Goal: Task Accomplishment & Management: Use online tool/utility

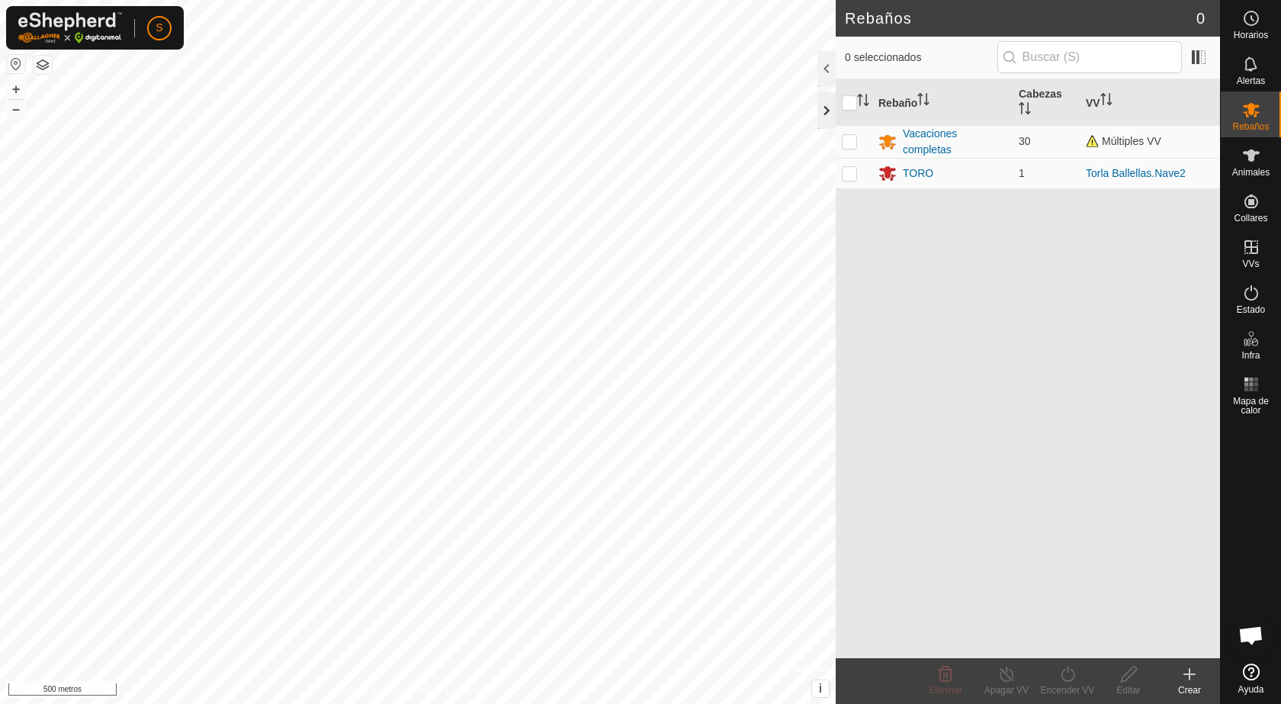
click at [826, 114] on div at bounding box center [827, 110] width 18 height 37
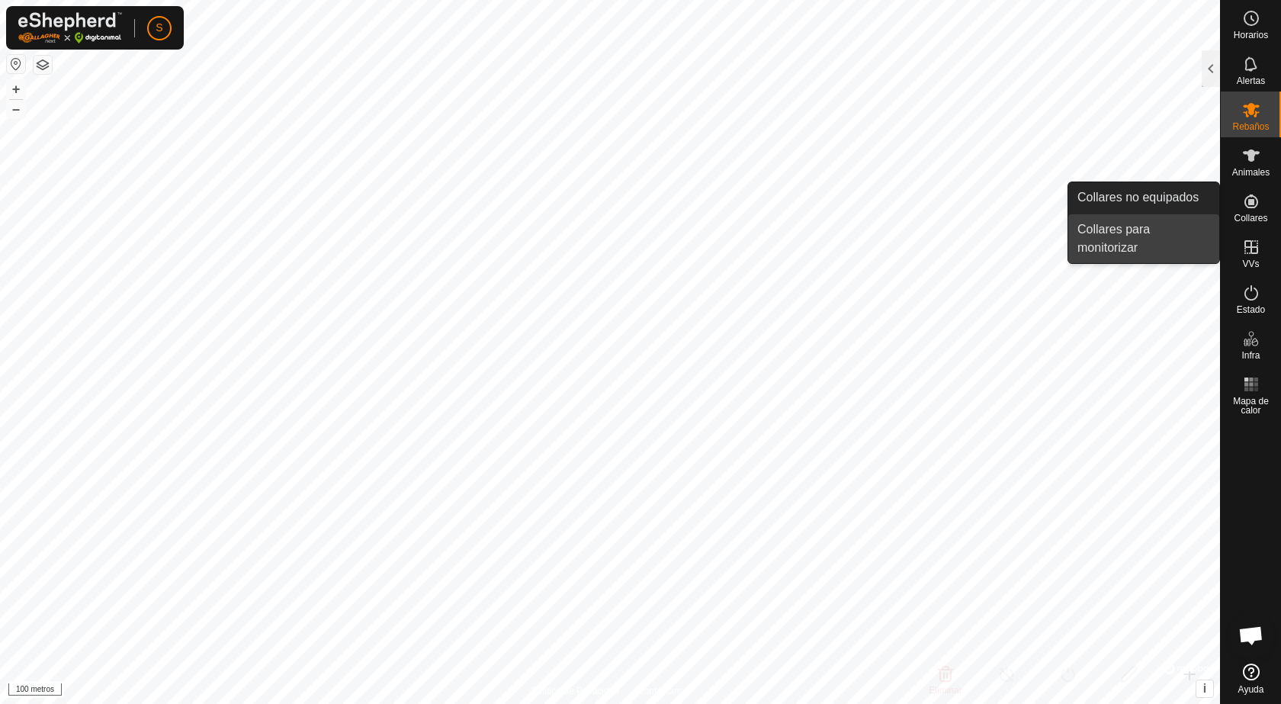
click at [1154, 241] on link "Collares para monitorizar" at bounding box center [1144, 238] width 151 height 49
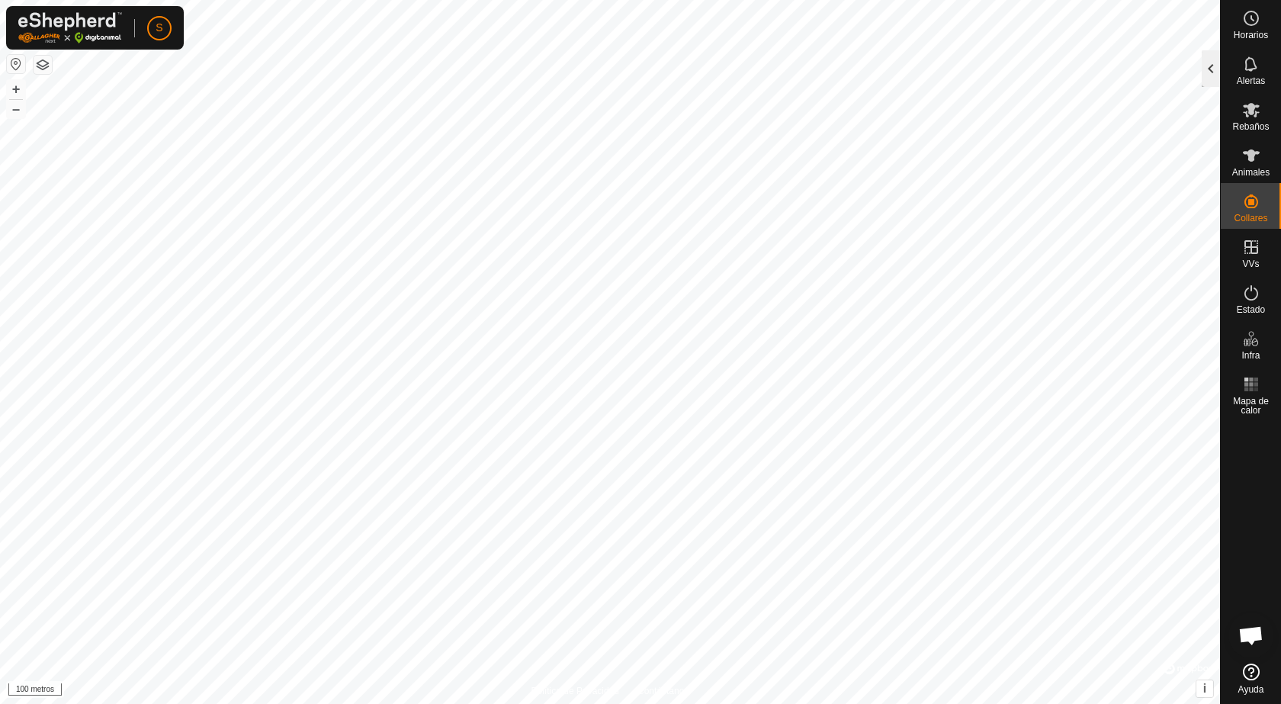
click at [1207, 69] on div at bounding box center [1211, 68] width 18 height 37
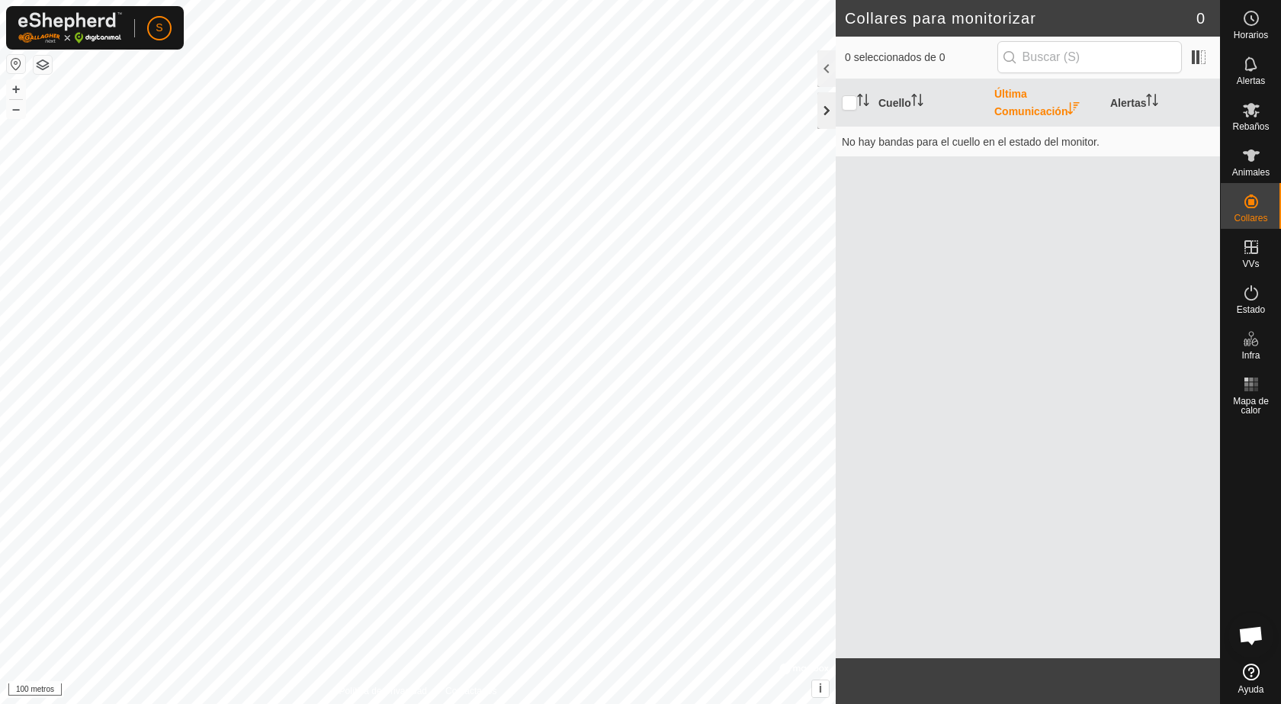
click at [829, 109] on div at bounding box center [827, 110] width 18 height 37
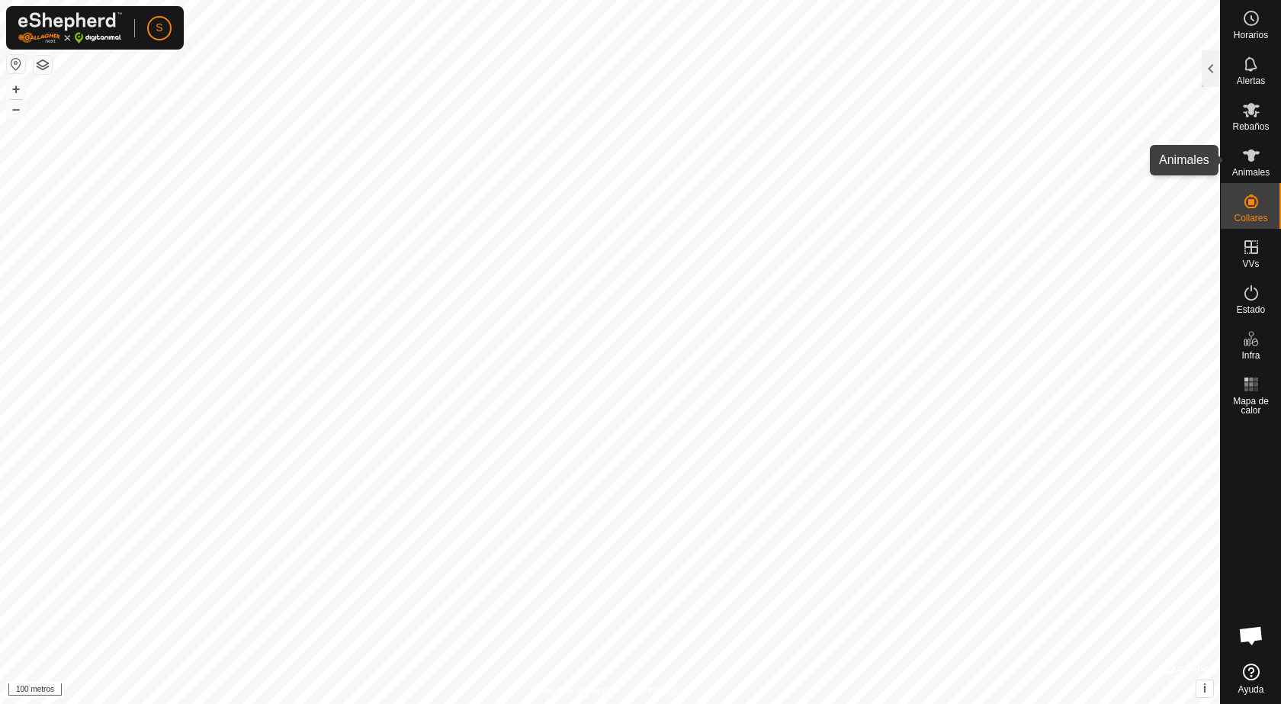
click at [1252, 162] on icon at bounding box center [1251, 155] width 18 height 18
click at [1210, 75] on div at bounding box center [1211, 68] width 18 height 37
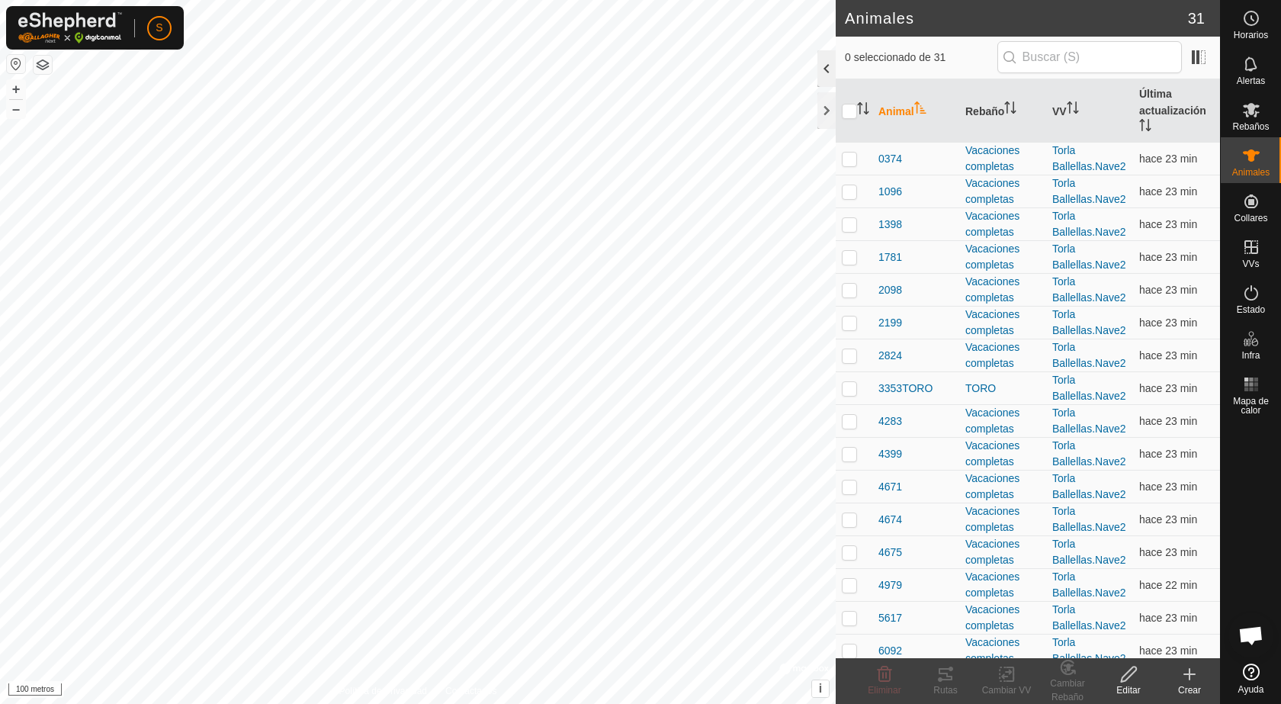
click at [822, 69] on div at bounding box center [827, 68] width 18 height 37
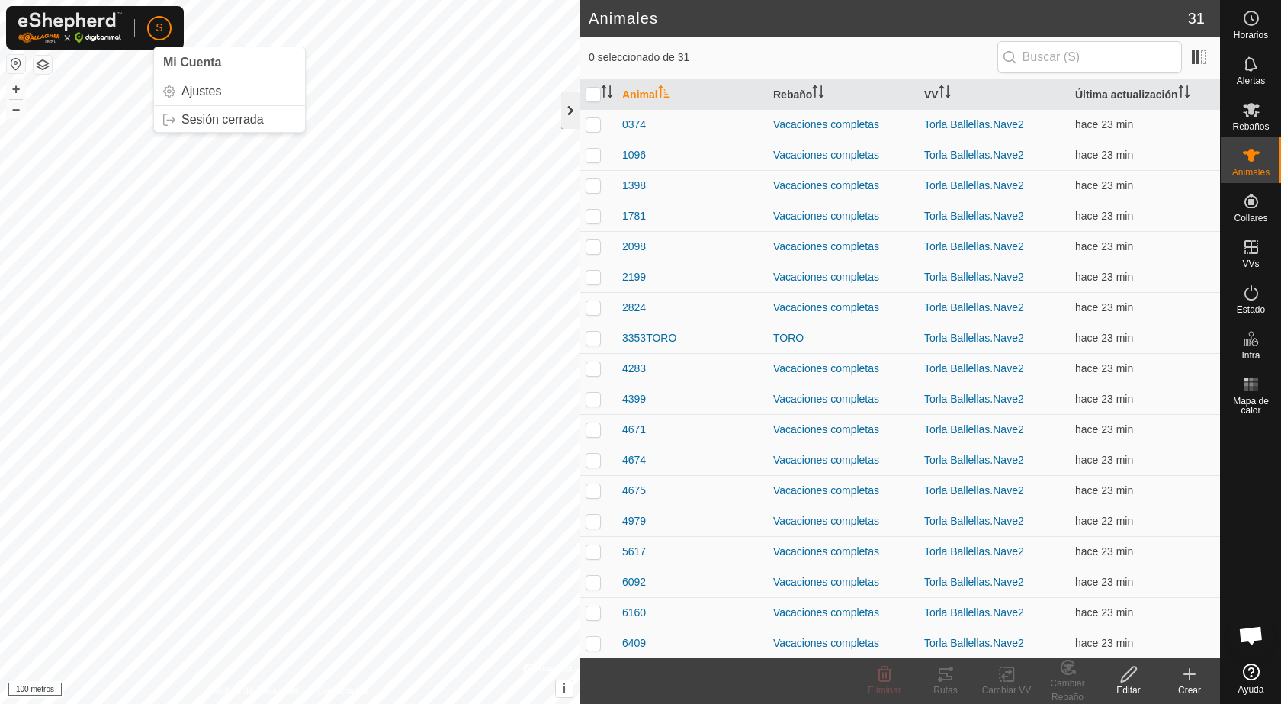
click at [571, 108] on div at bounding box center [570, 110] width 18 height 37
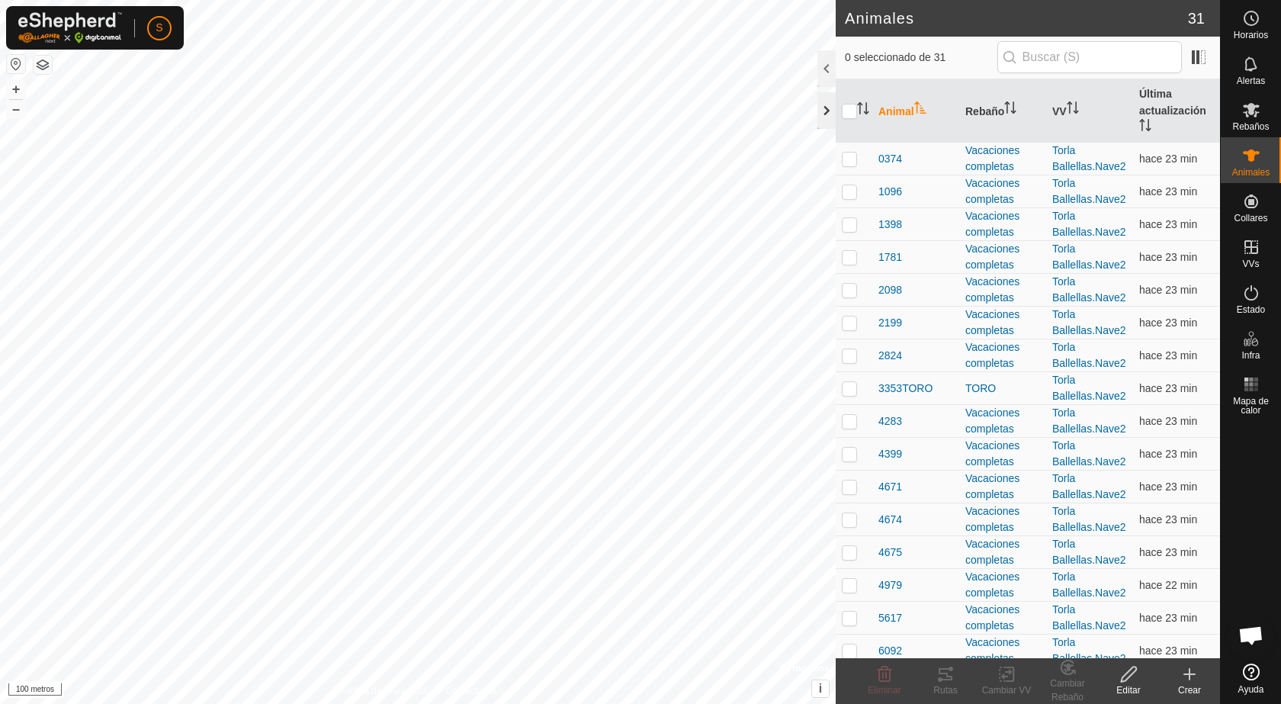
click at [825, 107] on div at bounding box center [827, 110] width 18 height 37
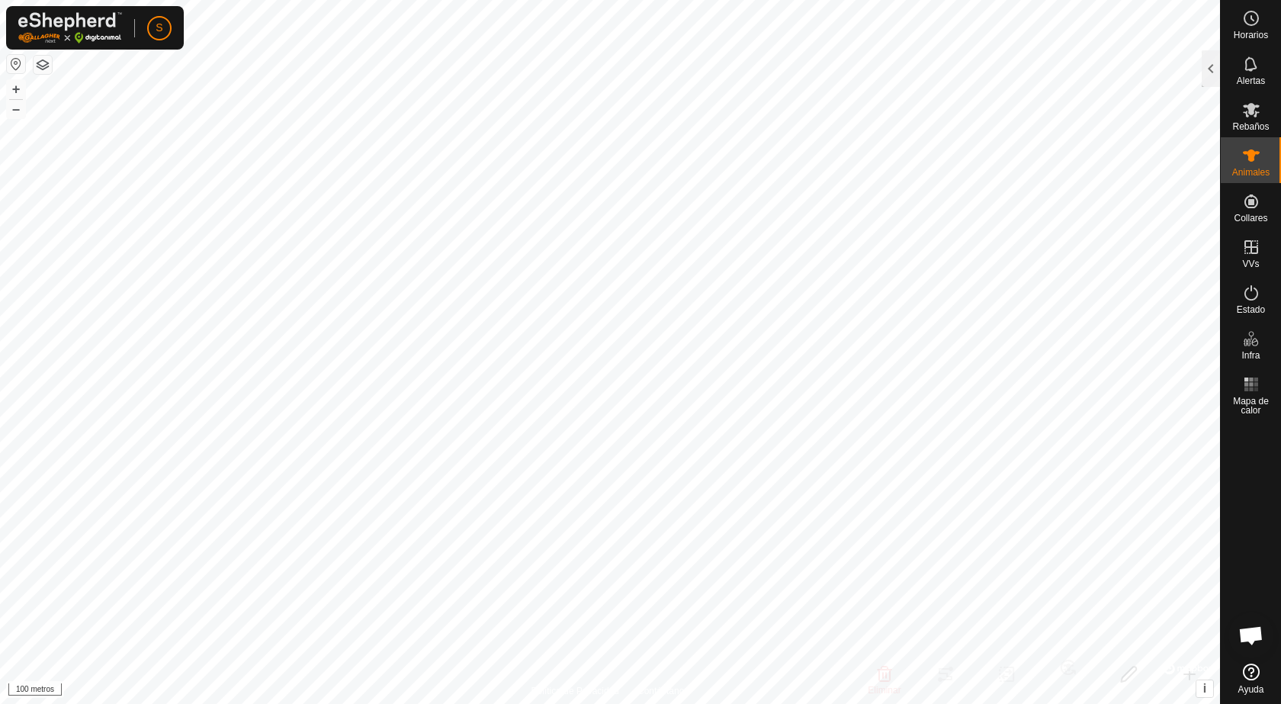
click at [1255, 673] on icon at bounding box center [1251, 672] width 17 height 17
click at [1253, 630] on span "Chat abierto" at bounding box center [1251, 636] width 25 height 21
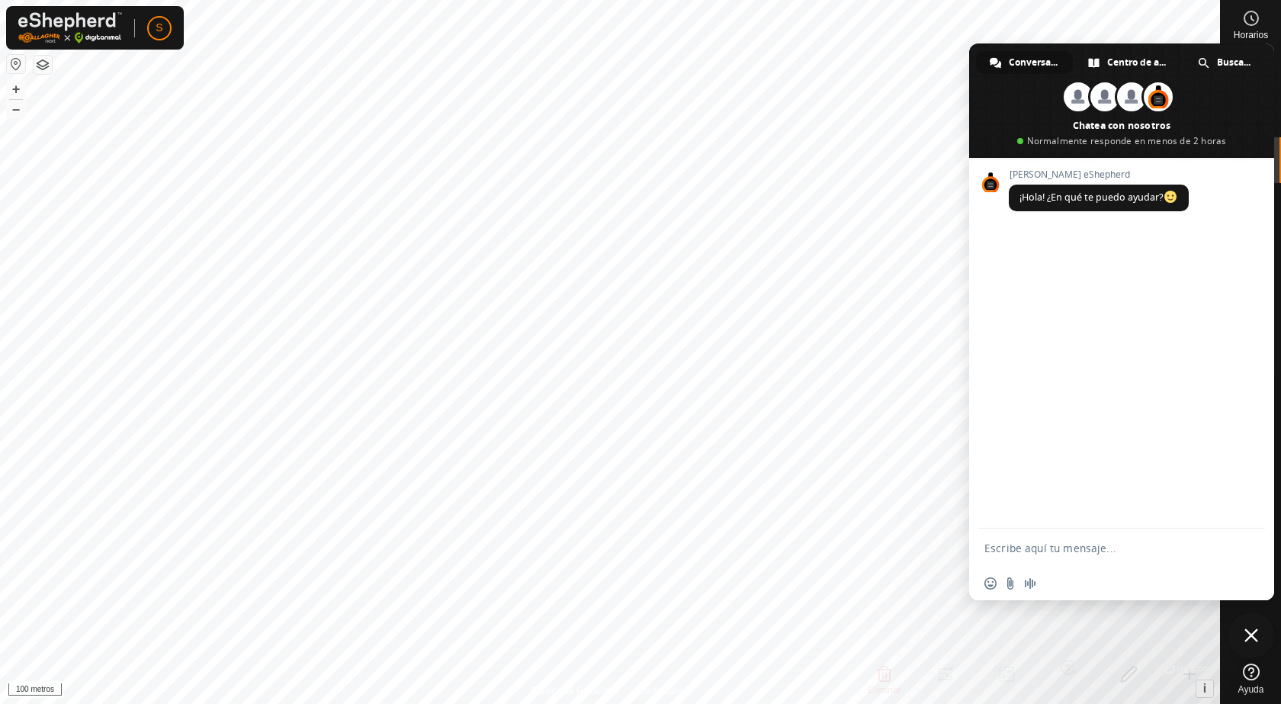
click at [1043, 550] on textarea "Escribe aquí tu mensaje..." at bounding box center [1107, 548] width 244 height 38
type textarea "como se puede hacer el seguimiento de un collar"
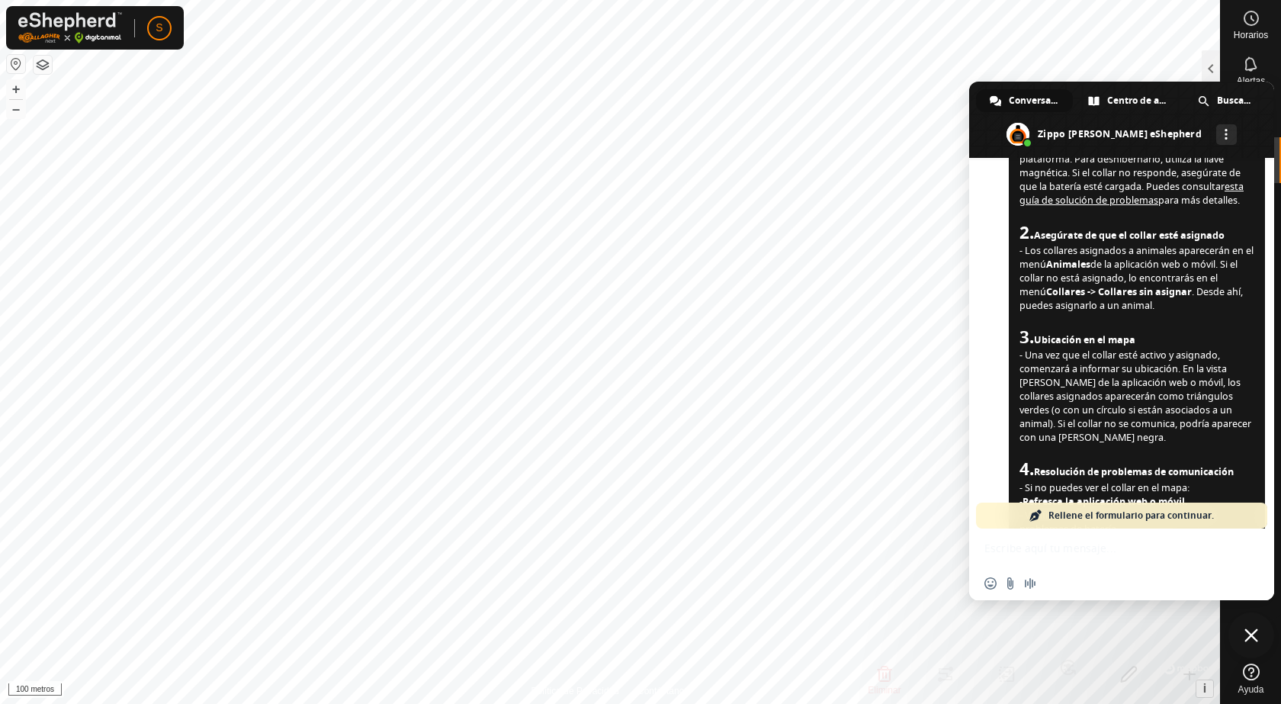
scroll to position [458, 0]
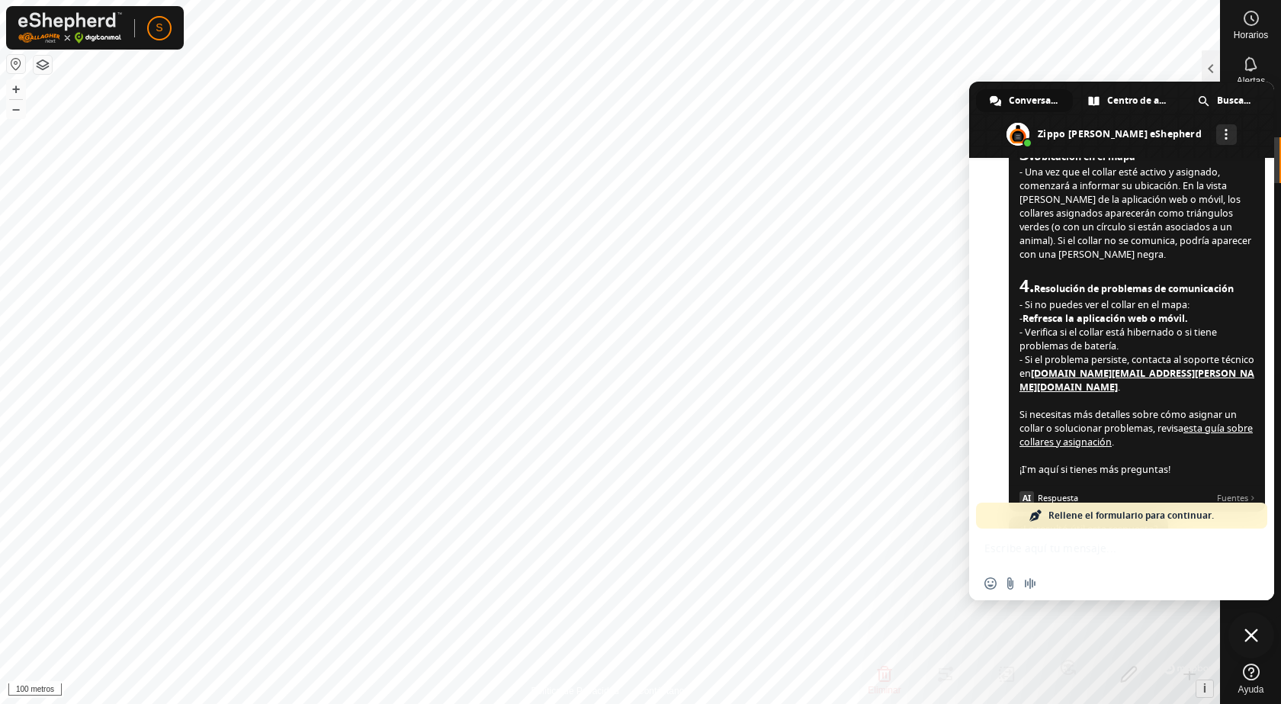
click at [1054, 550] on div "Red fuera de línea. Reconectando... Por ahora no se pueden recibir ni enviar me…" at bounding box center [1121, 379] width 305 height 442
click at [1191, 547] on div "Red fuera de línea. Reconectando... Por ahora no se pueden recibir ni enviar me…" at bounding box center [1121, 379] width 305 height 442
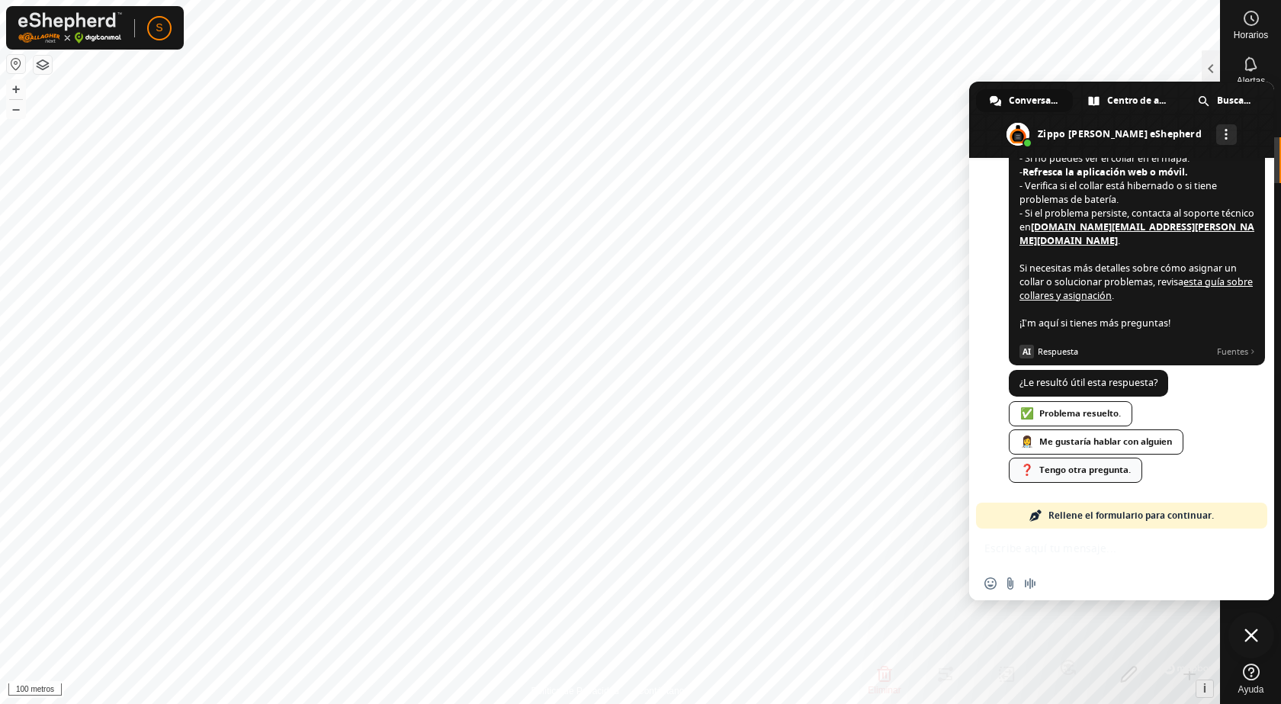
click at [1082, 473] on link "❓ Tengo otra pregunta." at bounding box center [1075, 470] width 133 height 25
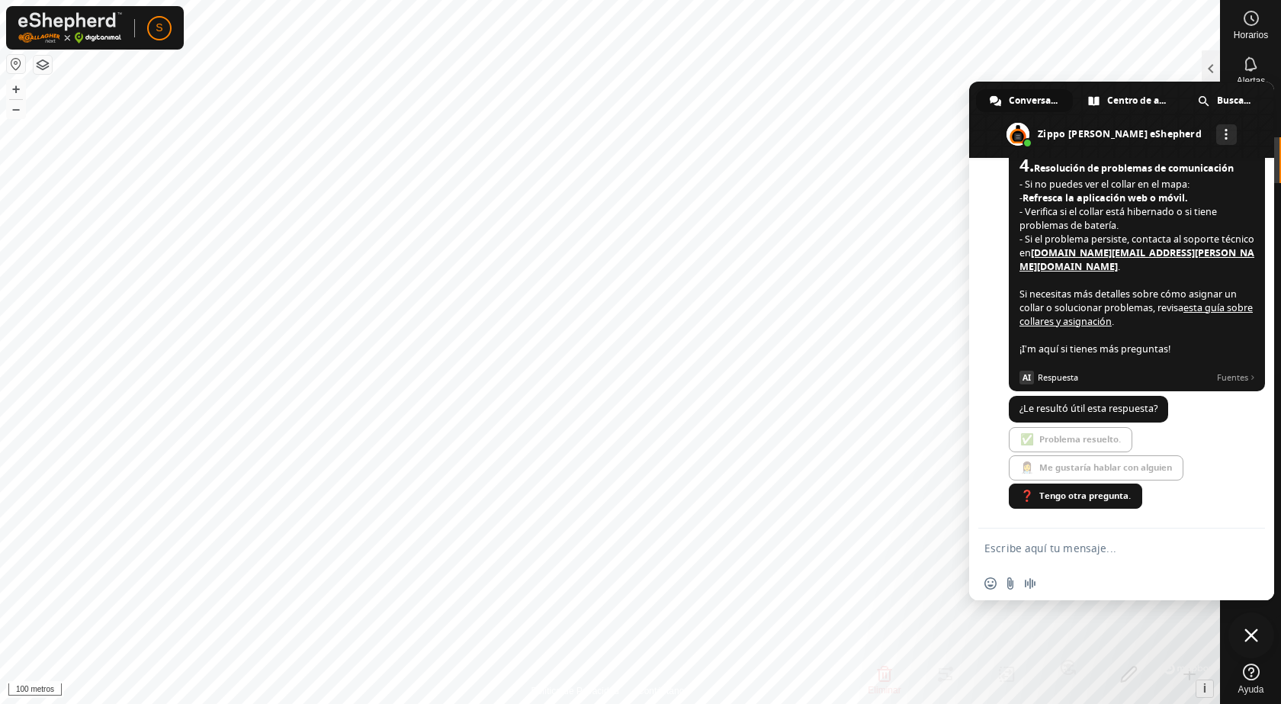
scroll to position [628, 0]
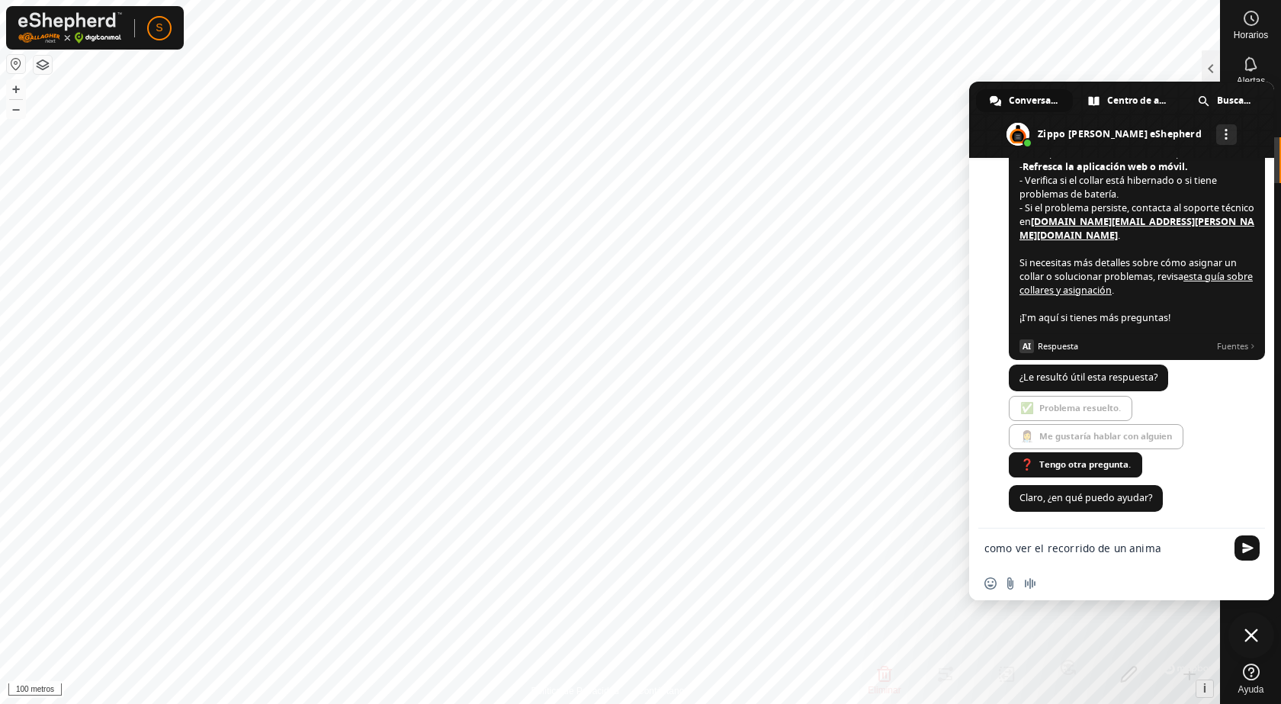
type textarea "como ver el recorrido de un animal"
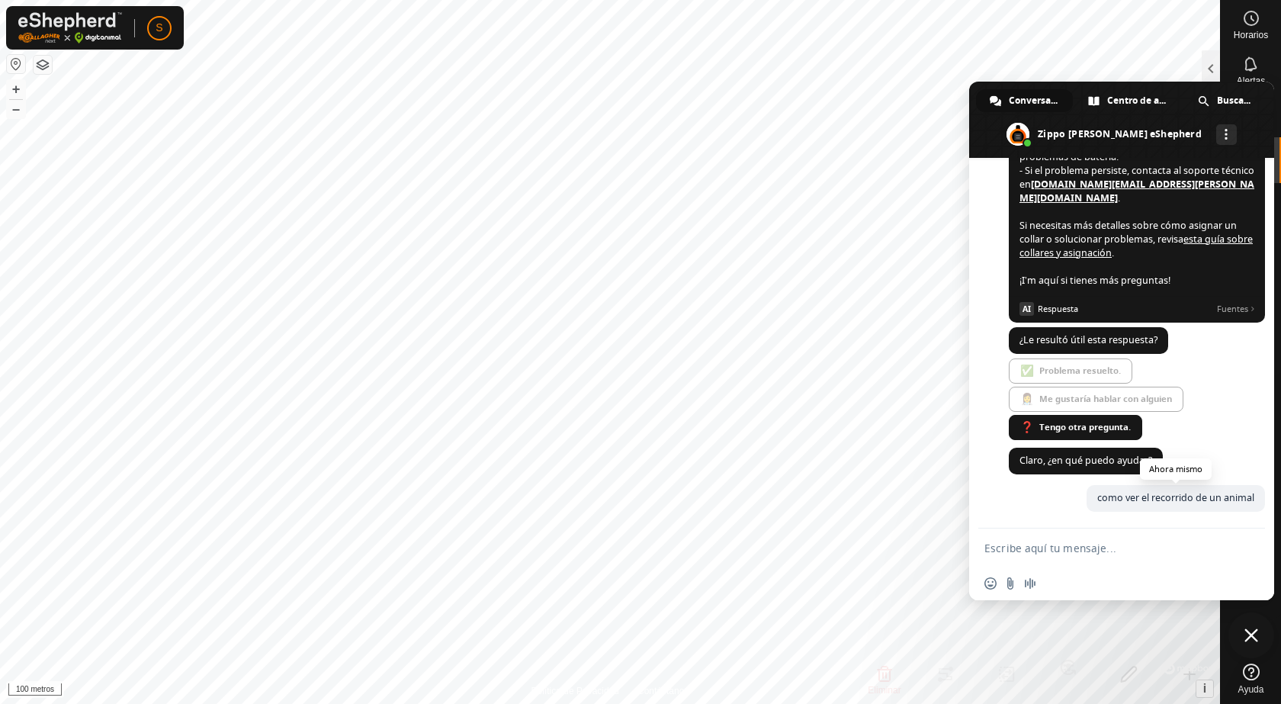
scroll to position [696, 0]
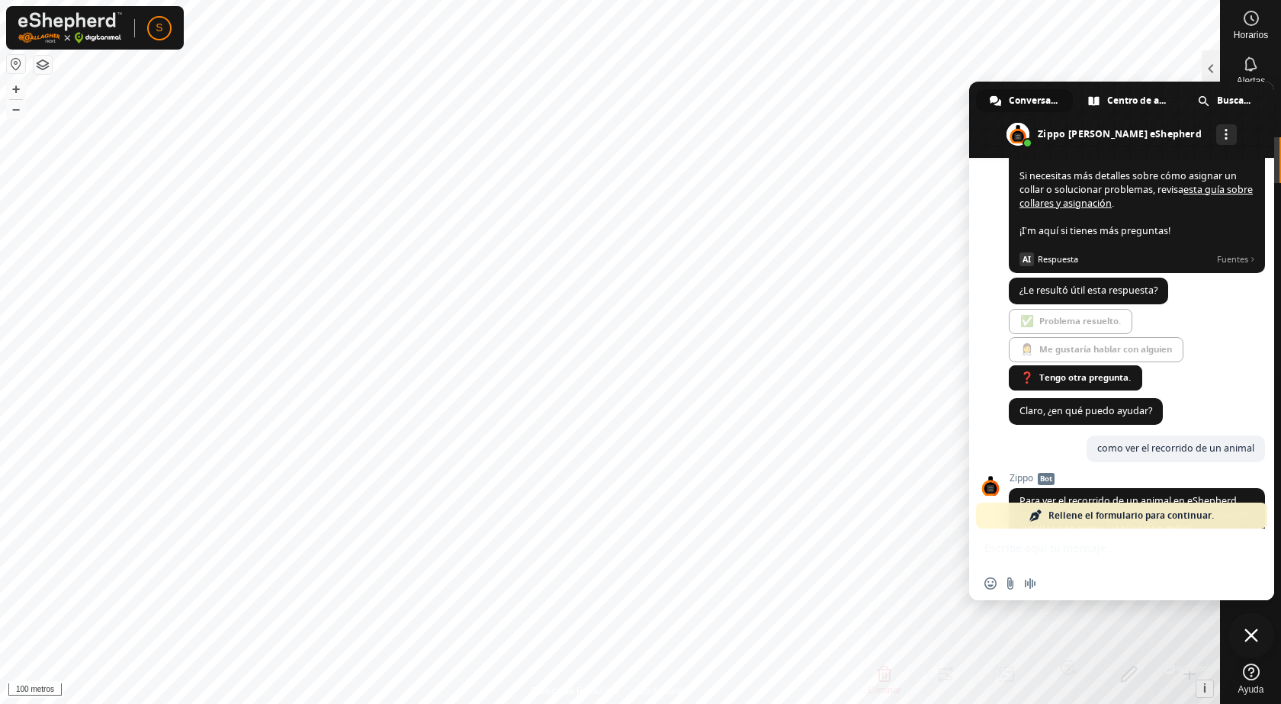
click at [1027, 484] on span "Zippo Bot" at bounding box center [1137, 478] width 256 height 11
click at [1049, 485] on span "Bot" at bounding box center [1046, 479] width 17 height 12
click at [1058, 516] on span "Rellene el formulario para continuar." at bounding box center [1132, 516] width 166 height 26
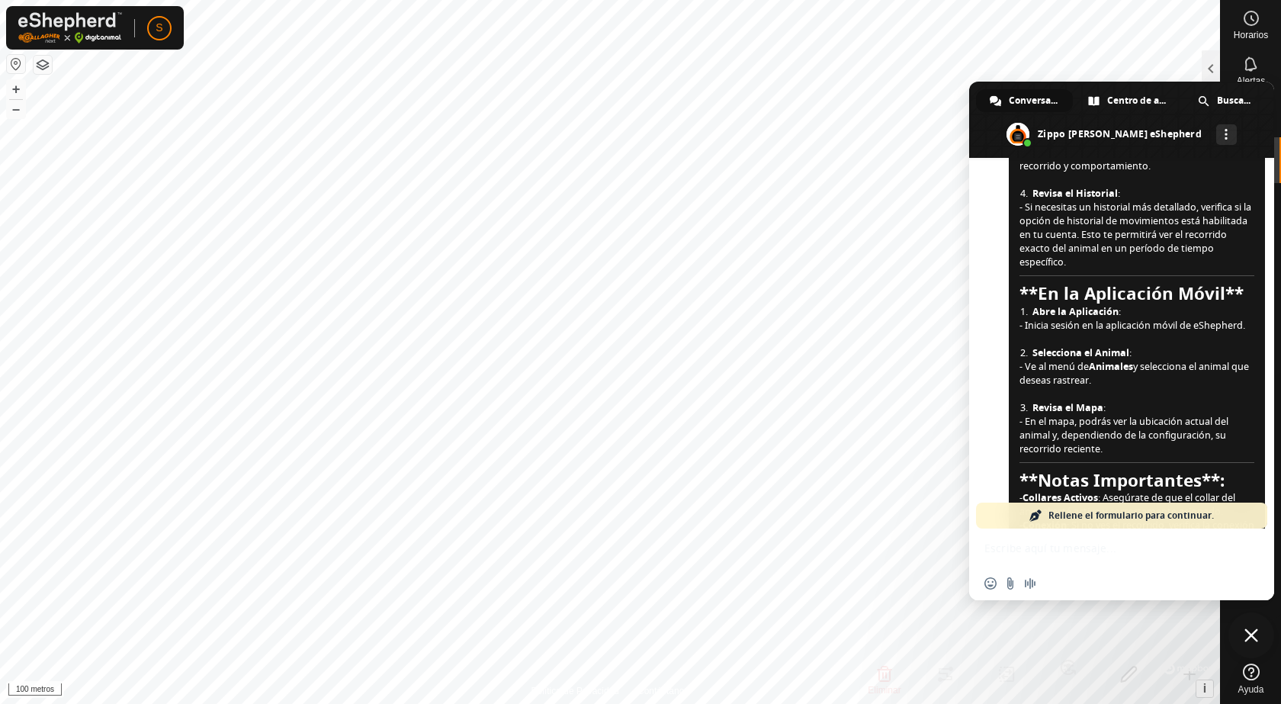
scroll to position [1066, 0]
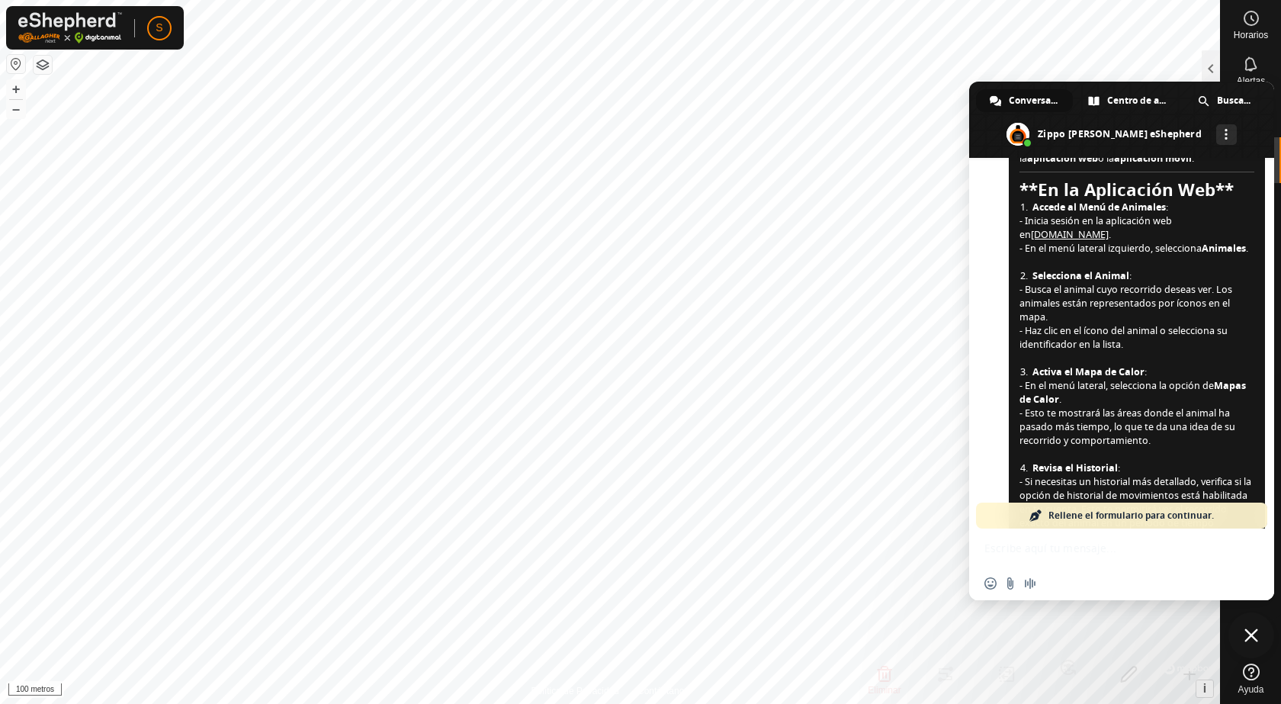
drag, startPoint x: 1166, startPoint y: 88, endPoint x: 1173, endPoint y: 178, distance: 90.3
click at [1172, 178] on div "Conversación Centro de ayuda Buscar en Zippo [PERSON_NAME] eShepherd Más canale…" at bounding box center [1121, 341] width 305 height 519
click at [1216, 73] on div at bounding box center [1211, 68] width 18 height 37
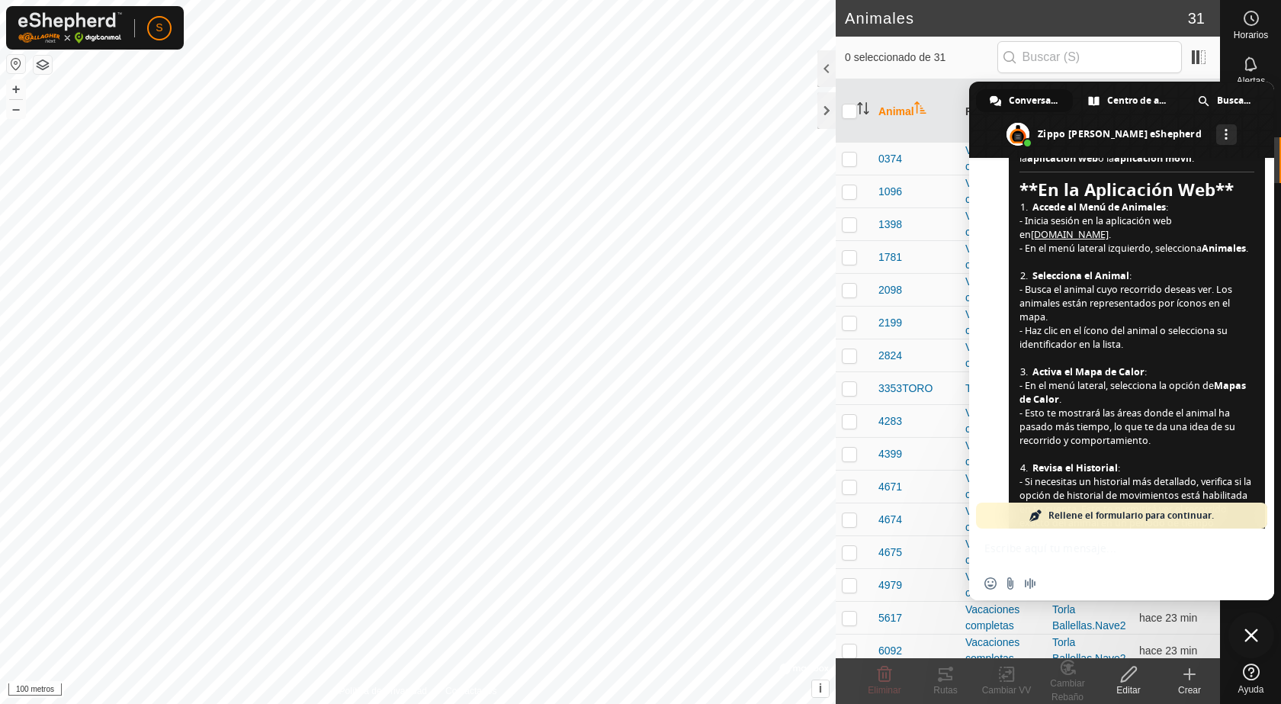
scroll to position [1158, 0]
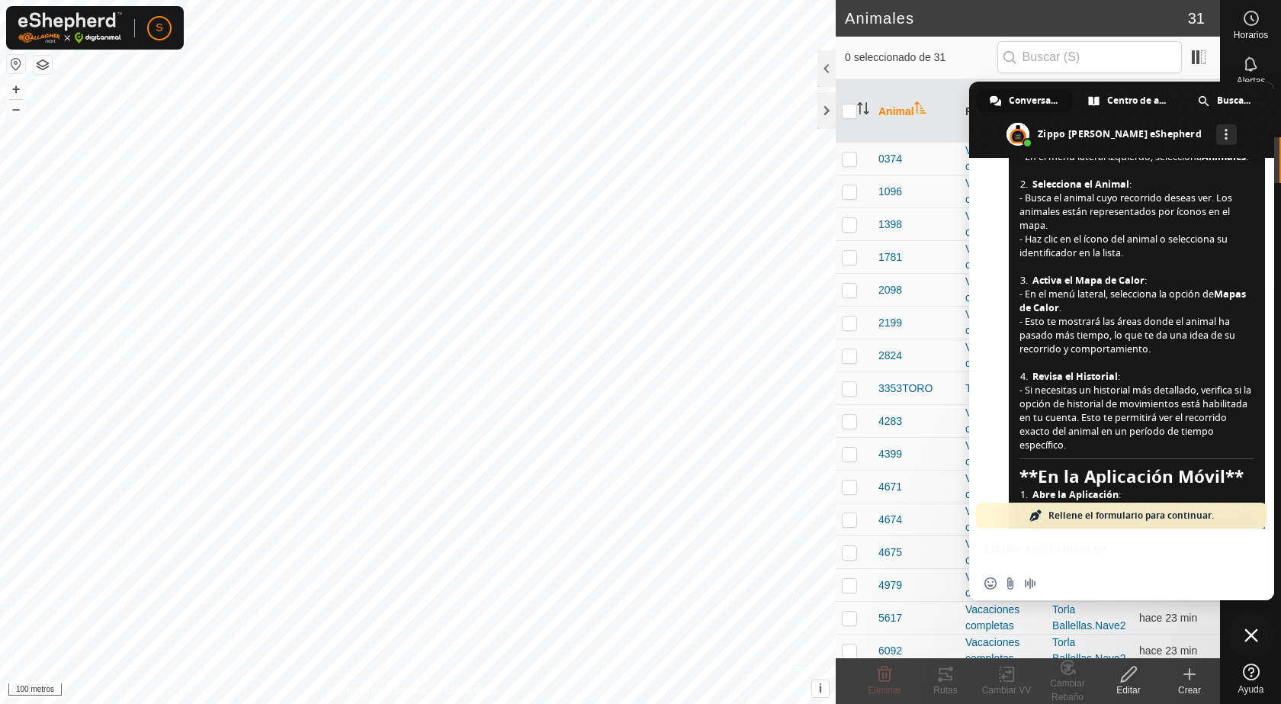
click at [853, 394] on p-checkbox at bounding box center [849, 388] width 15 height 12
click at [947, 679] on icon at bounding box center [946, 674] width 14 height 12
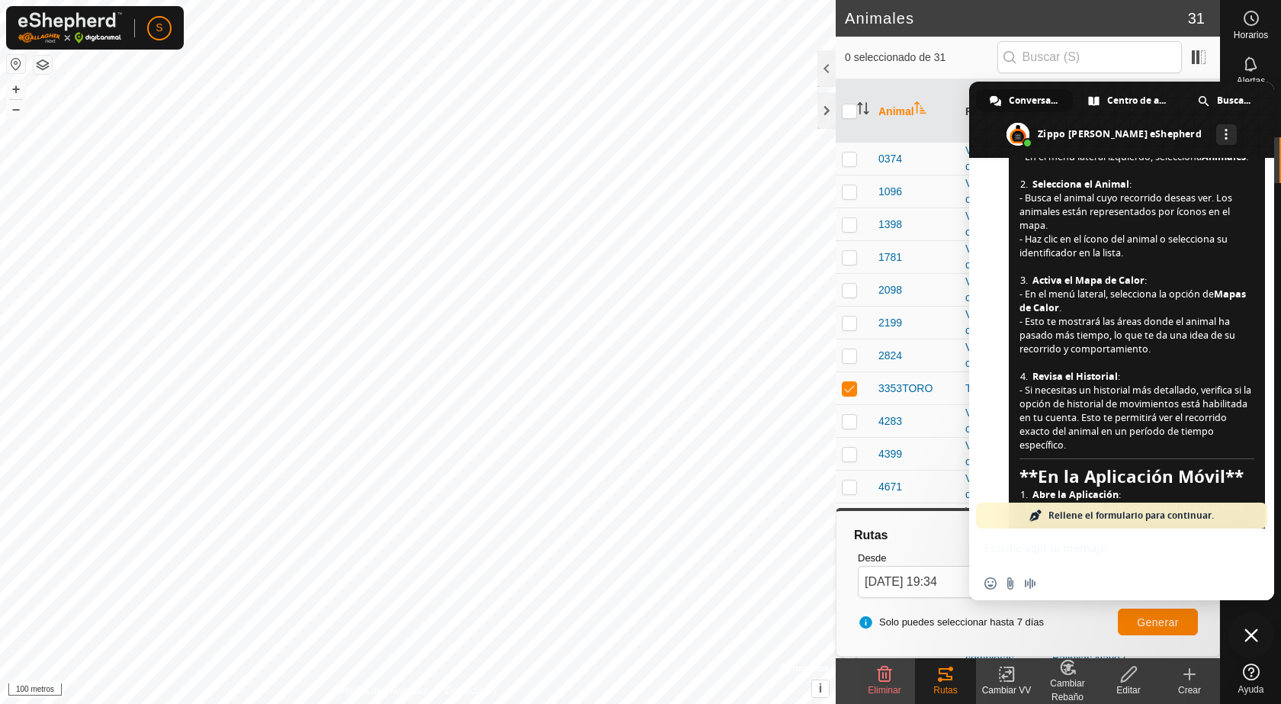
click at [1246, 632] on span "Cerrar el chat" at bounding box center [1252, 635] width 14 height 14
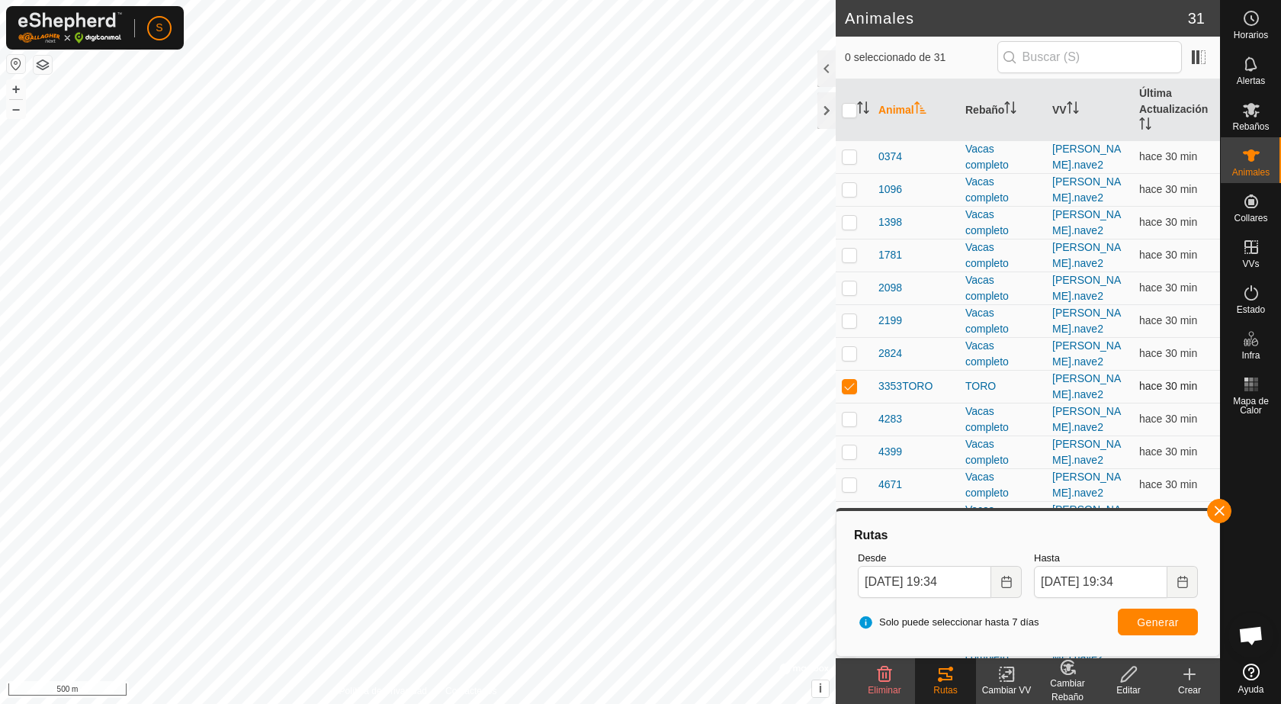
click at [850, 386] on p-checkbox at bounding box center [849, 386] width 15 height 12
checkbox input "false"
click at [1213, 513] on button "button" at bounding box center [1219, 511] width 24 height 24
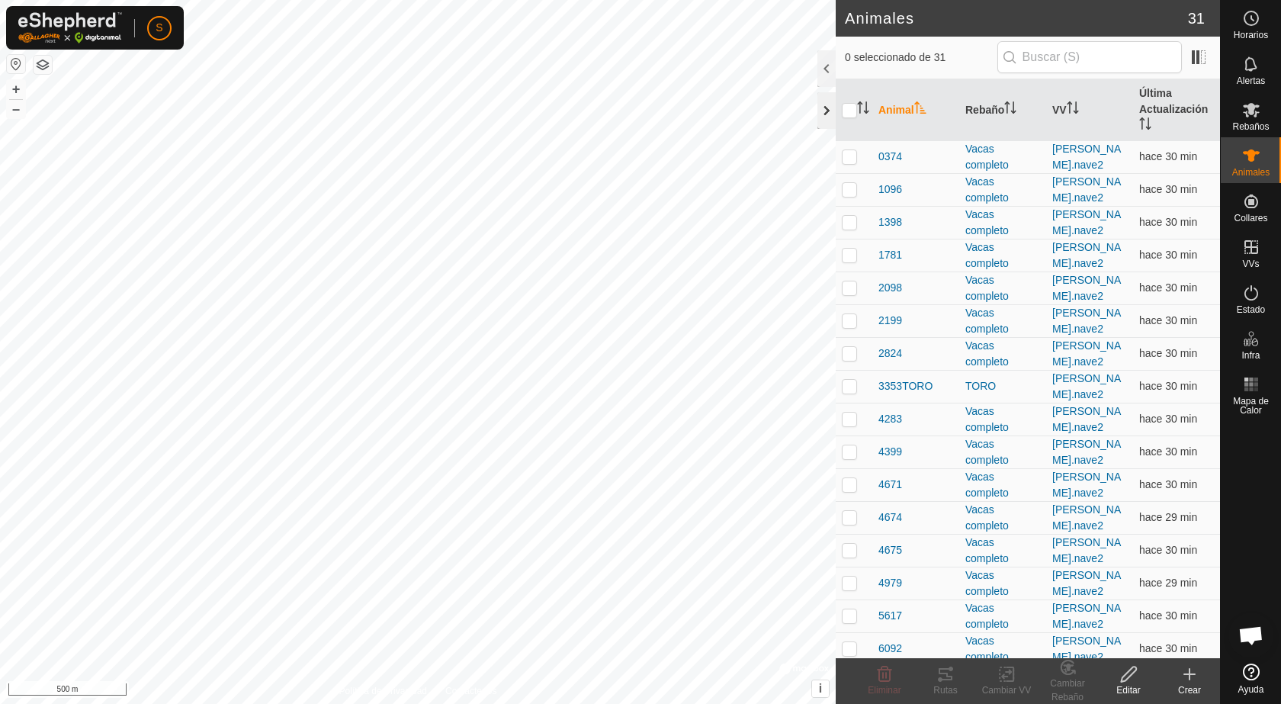
click at [824, 104] on div at bounding box center [827, 110] width 18 height 37
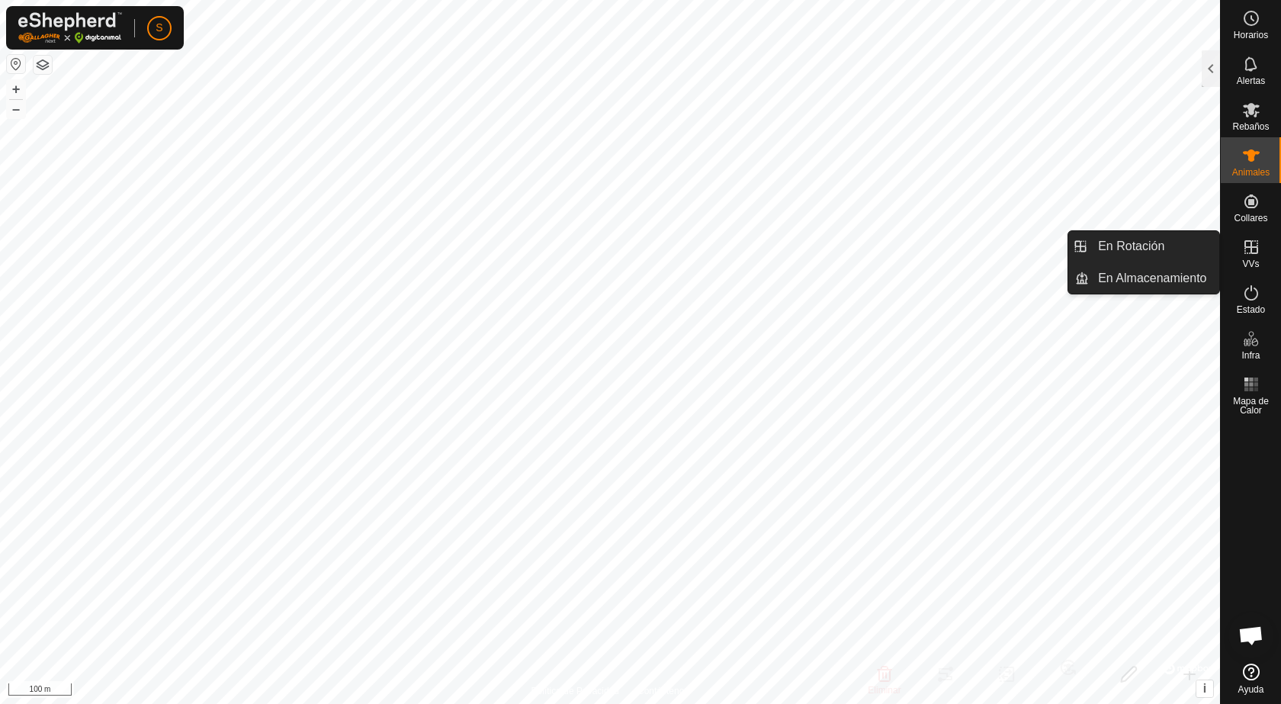
click at [1251, 254] on icon at bounding box center [1251, 247] width 18 height 18
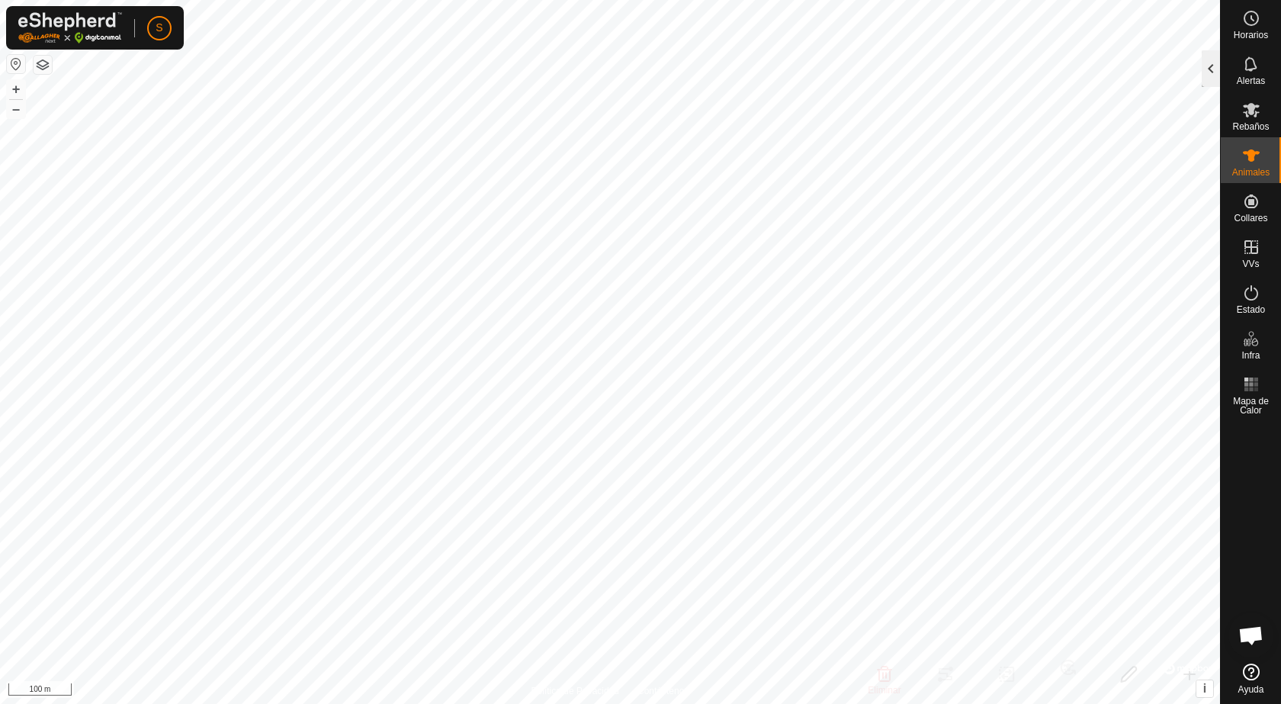
click at [1216, 73] on div at bounding box center [1211, 68] width 18 height 37
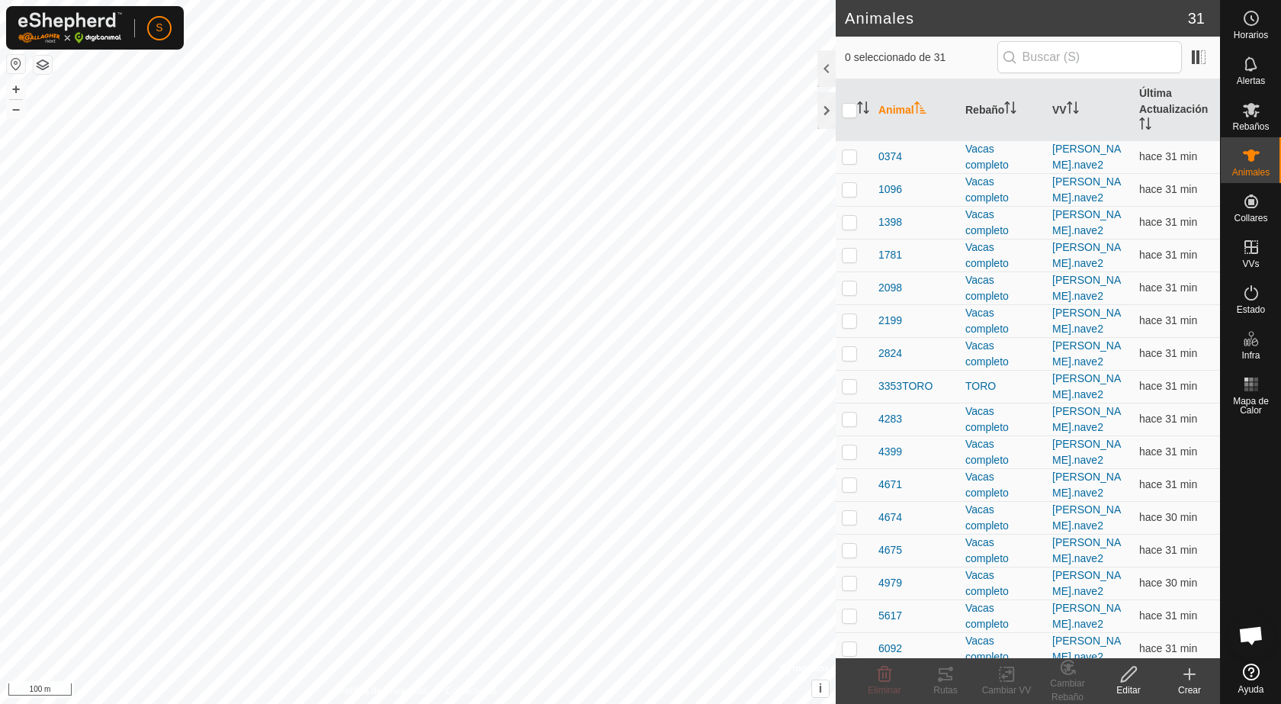
click at [1190, 671] on icon at bounding box center [1190, 674] width 0 height 11
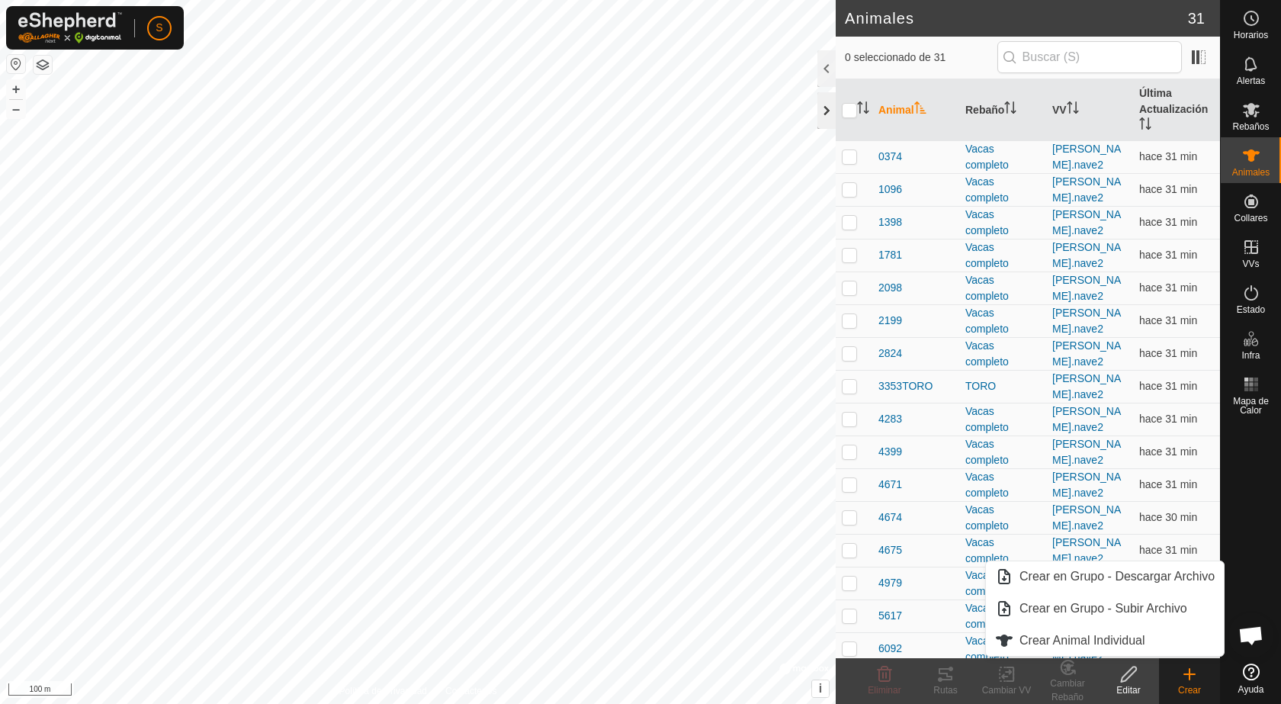
click at [823, 108] on div at bounding box center [827, 110] width 18 height 37
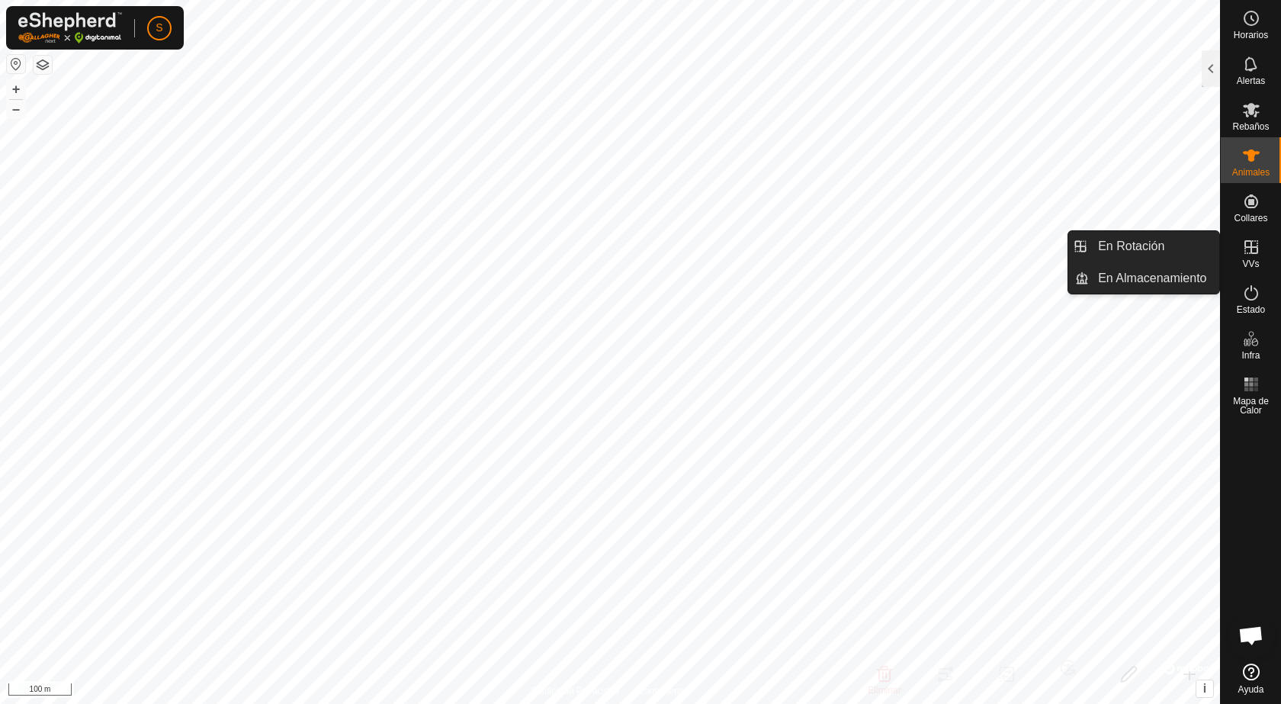
click at [1256, 249] on icon at bounding box center [1251, 247] width 18 height 18
click at [1249, 248] on icon at bounding box center [1252, 247] width 14 height 14
click at [1156, 243] on link "En Rotación" at bounding box center [1154, 246] width 130 height 31
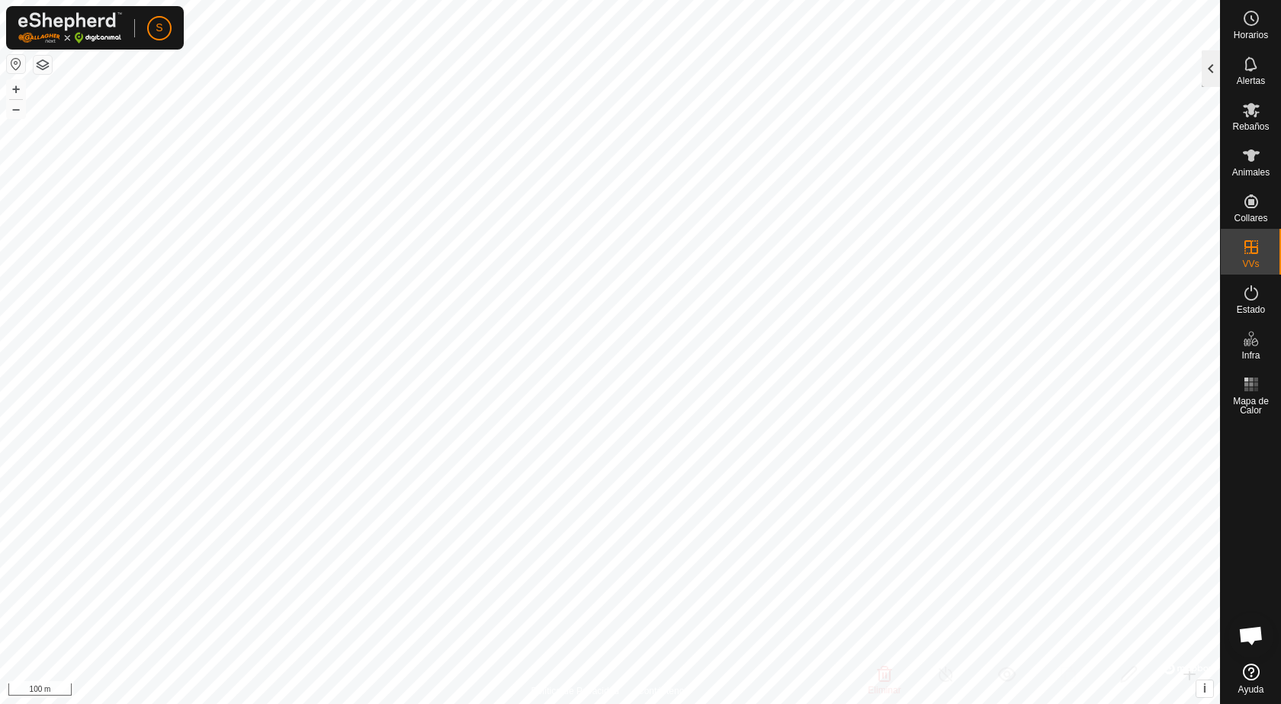
click at [1210, 66] on div at bounding box center [1211, 68] width 18 height 37
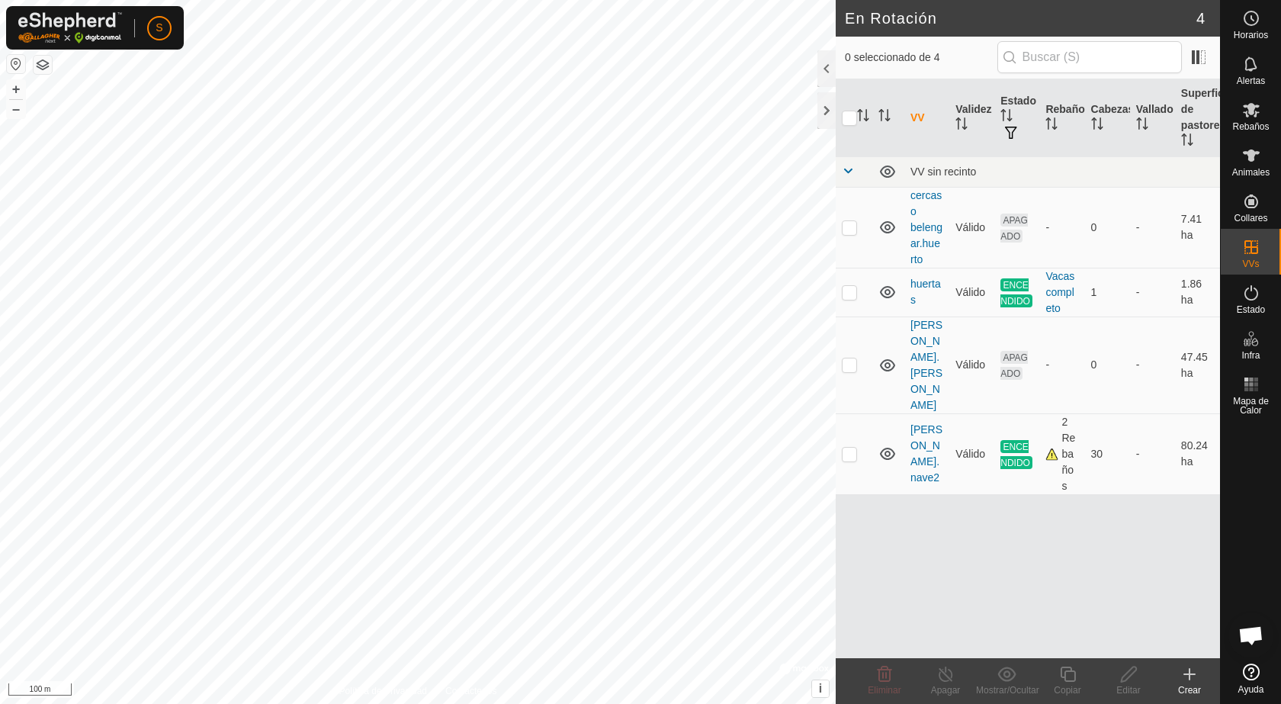
click at [1185, 672] on icon at bounding box center [1190, 674] width 18 height 18
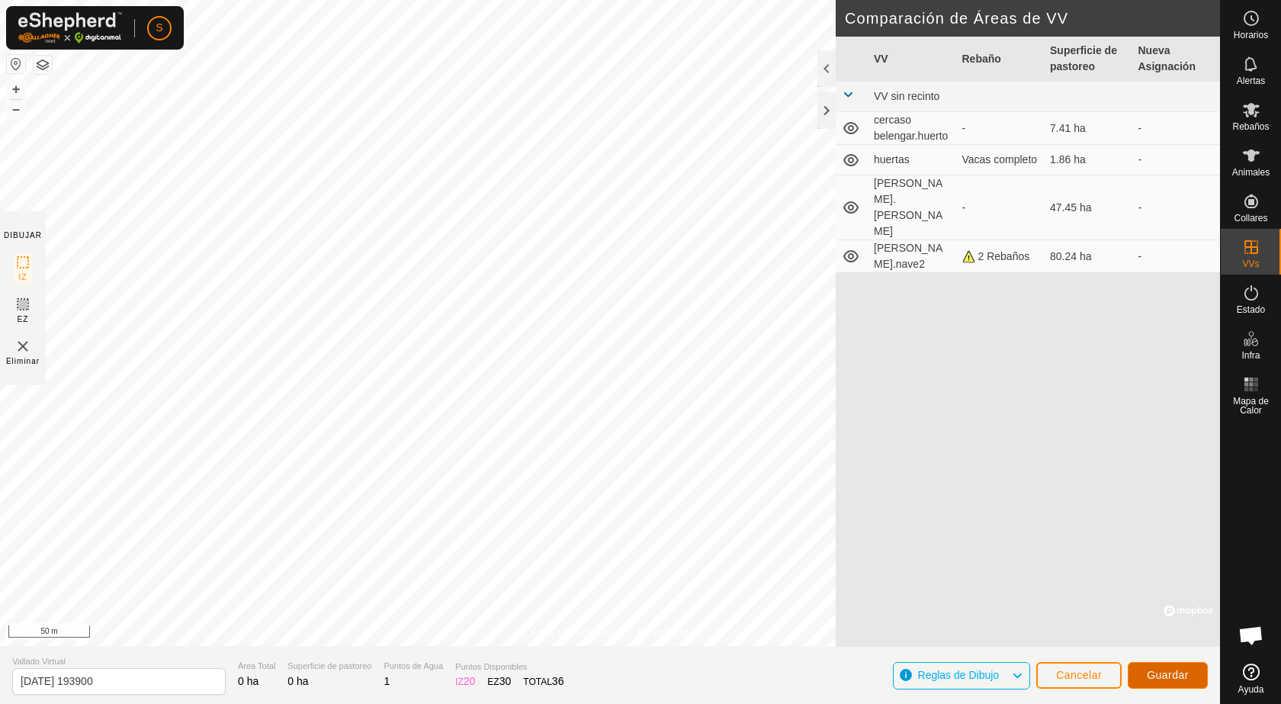
click at [1157, 676] on span "Guardar" at bounding box center [1168, 675] width 42 height 12
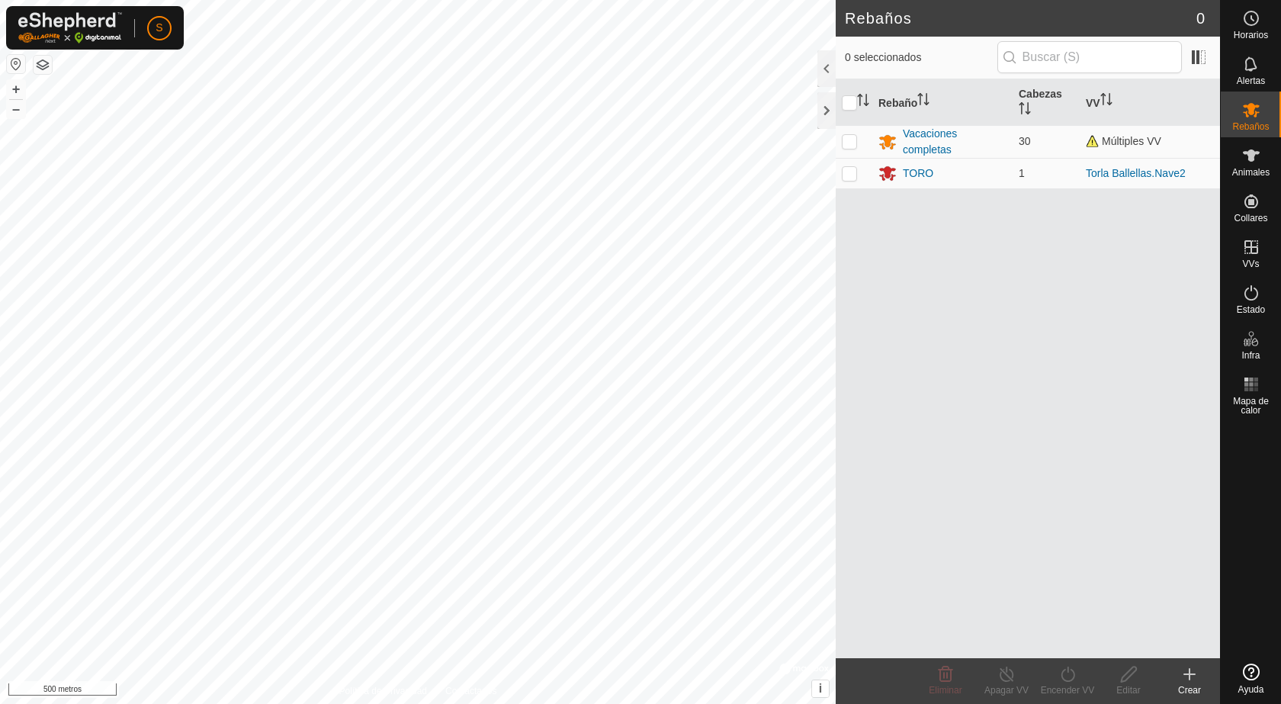
click at [15, 66] on button "button" at bounding box center [16, 64] width 18 height 18
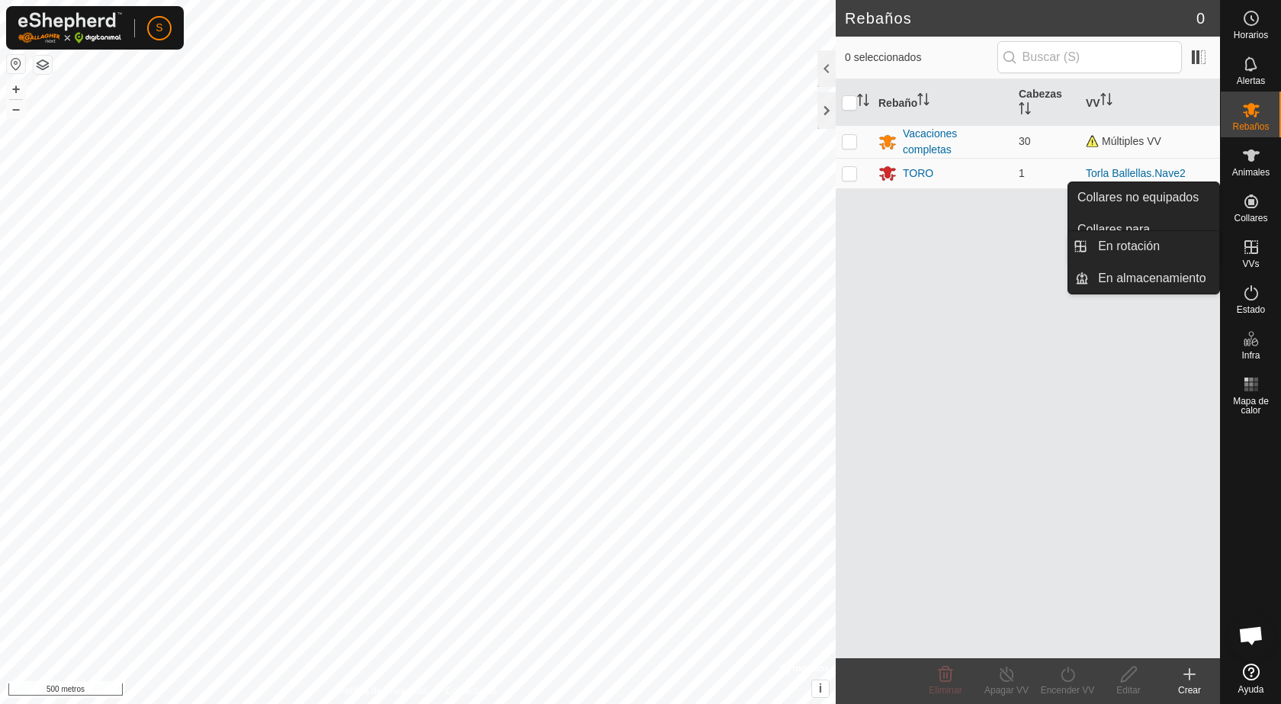
click at [1192, 253] on link "En rotación" at bounding box center [1154, 246] width 130 height 31
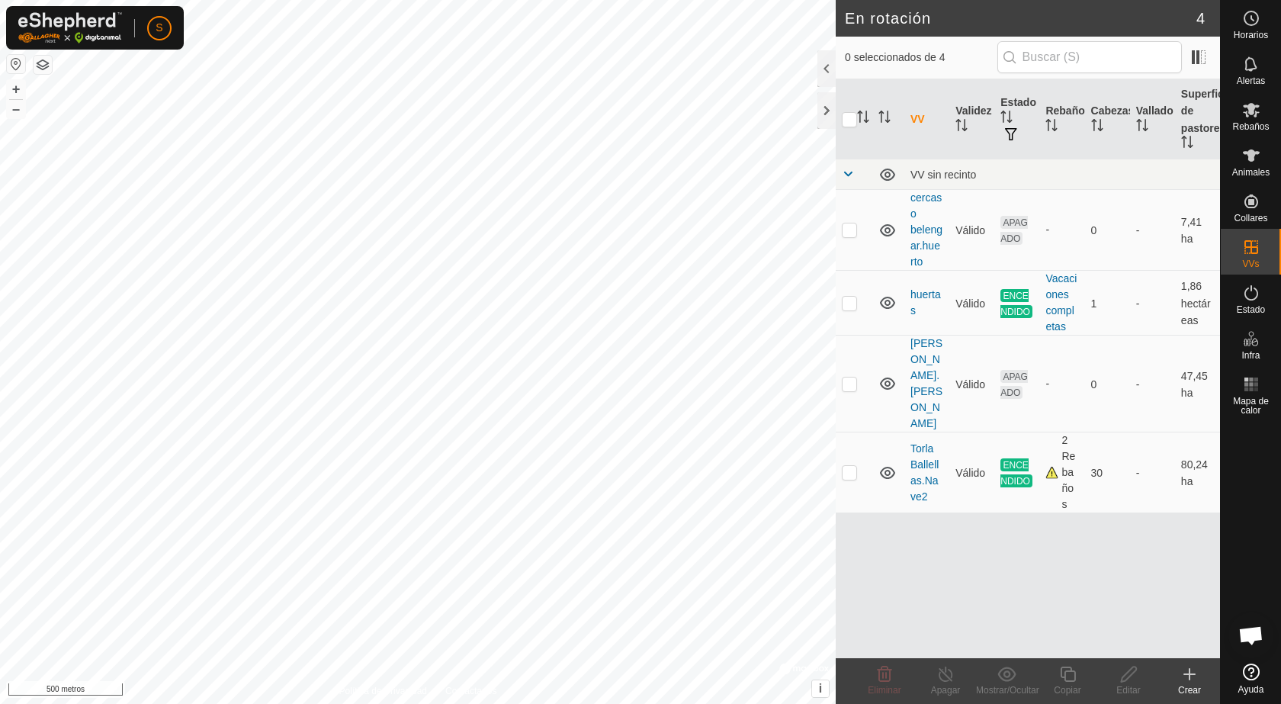
click at [1190, 678] on icon at bounding box center [1190, 674] width 0 height 11
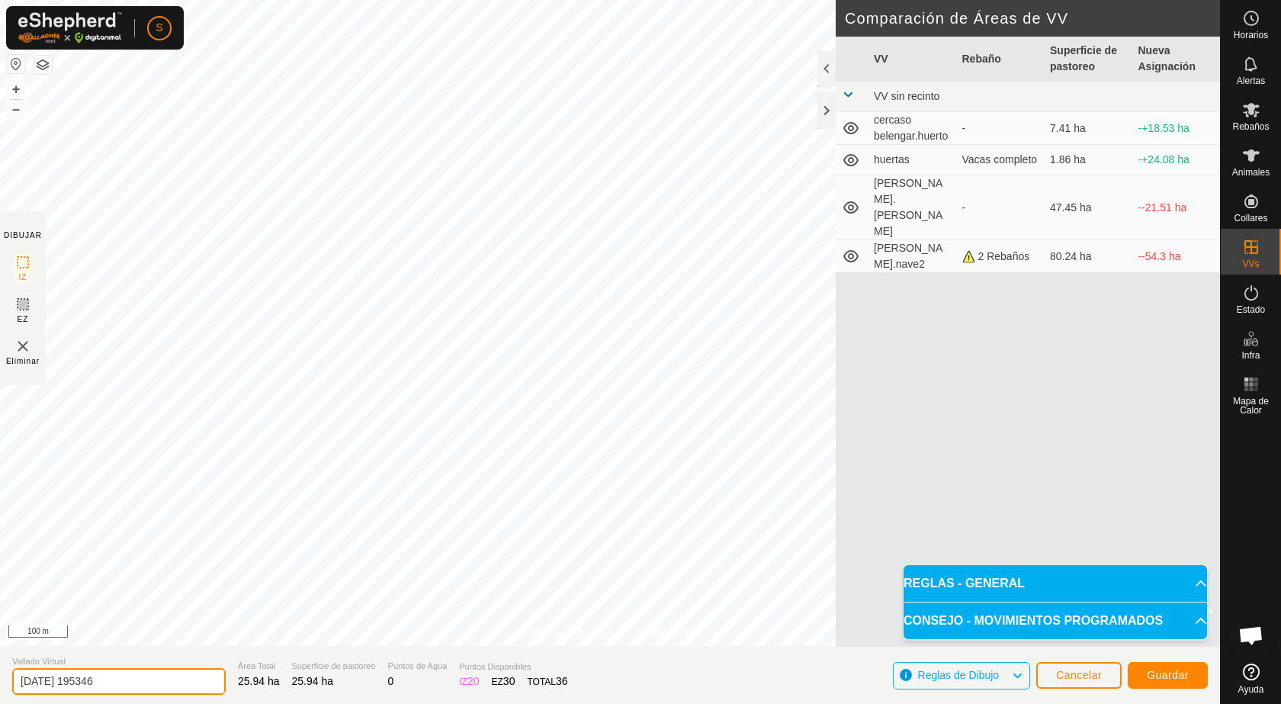
click at [128, 685] on input "2025-08-30 195346" at bounding box center [119, 681] width 214 height 27
type input "2"
type input "carruaca1"
click at [1156, 677] on span "Guardar" at bounding box center [1168, 675] width 42 height 12
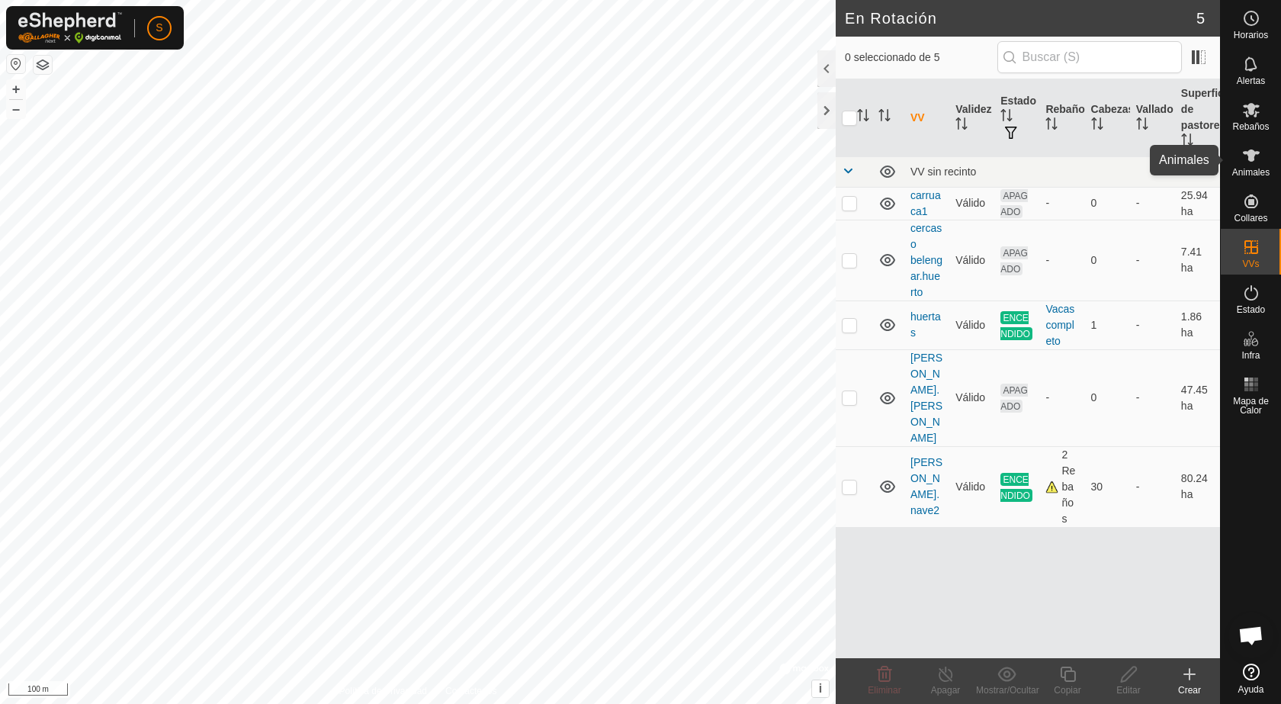
click at [1255, 153] on icon at bounding box center [1251, 155] width 17 height 12
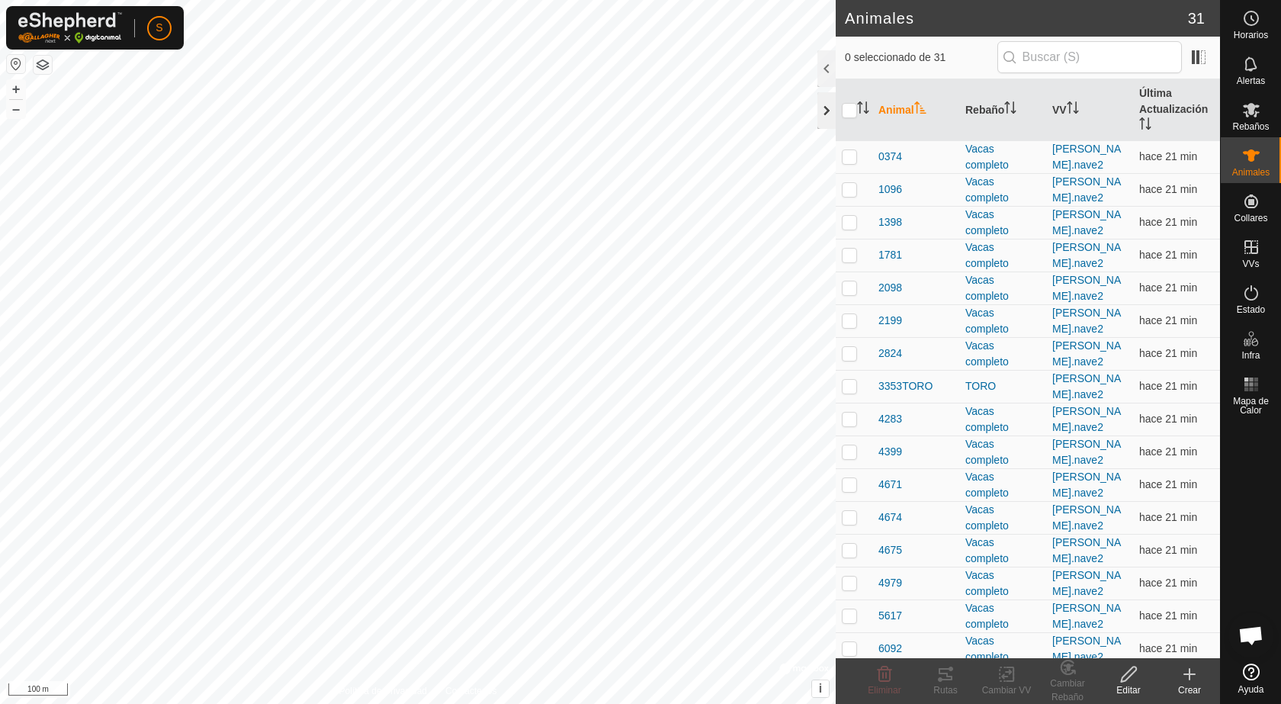
click at [825, 104] on div at bounding box center [827, 110] width 18 height 37
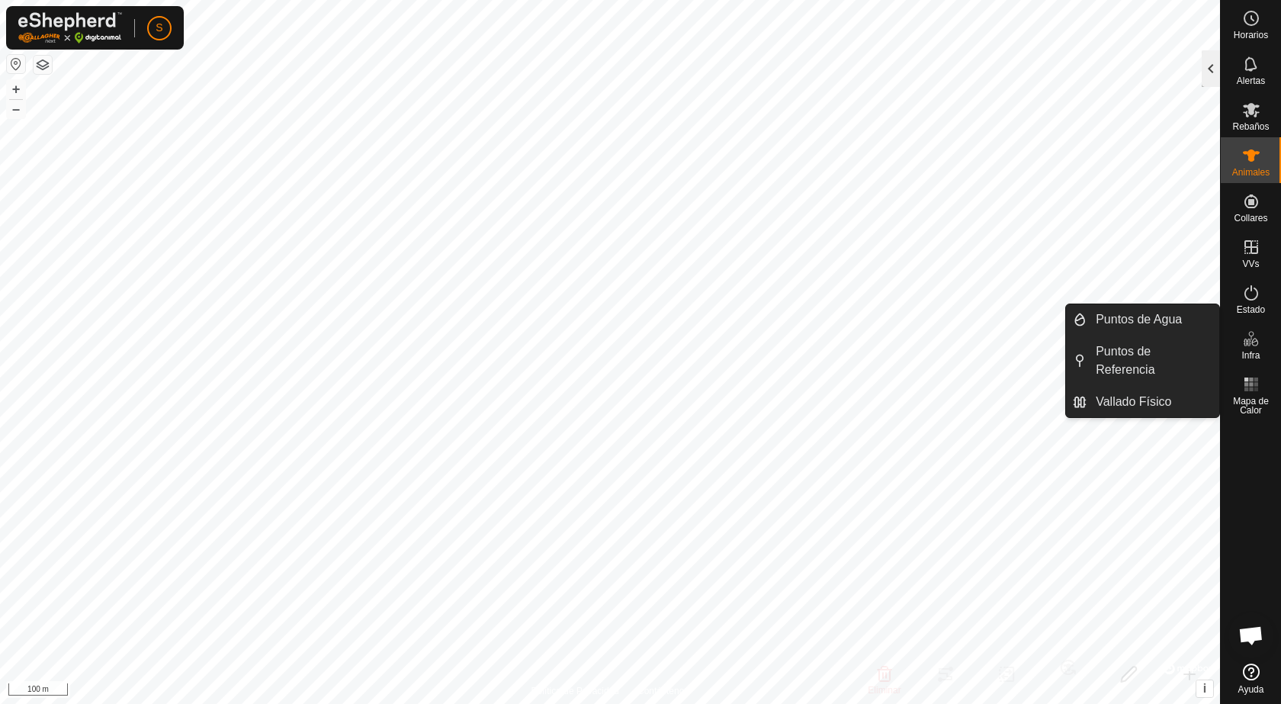
click at [1213, 68] on div at bounding box center [1211, 68] width 18 height 37
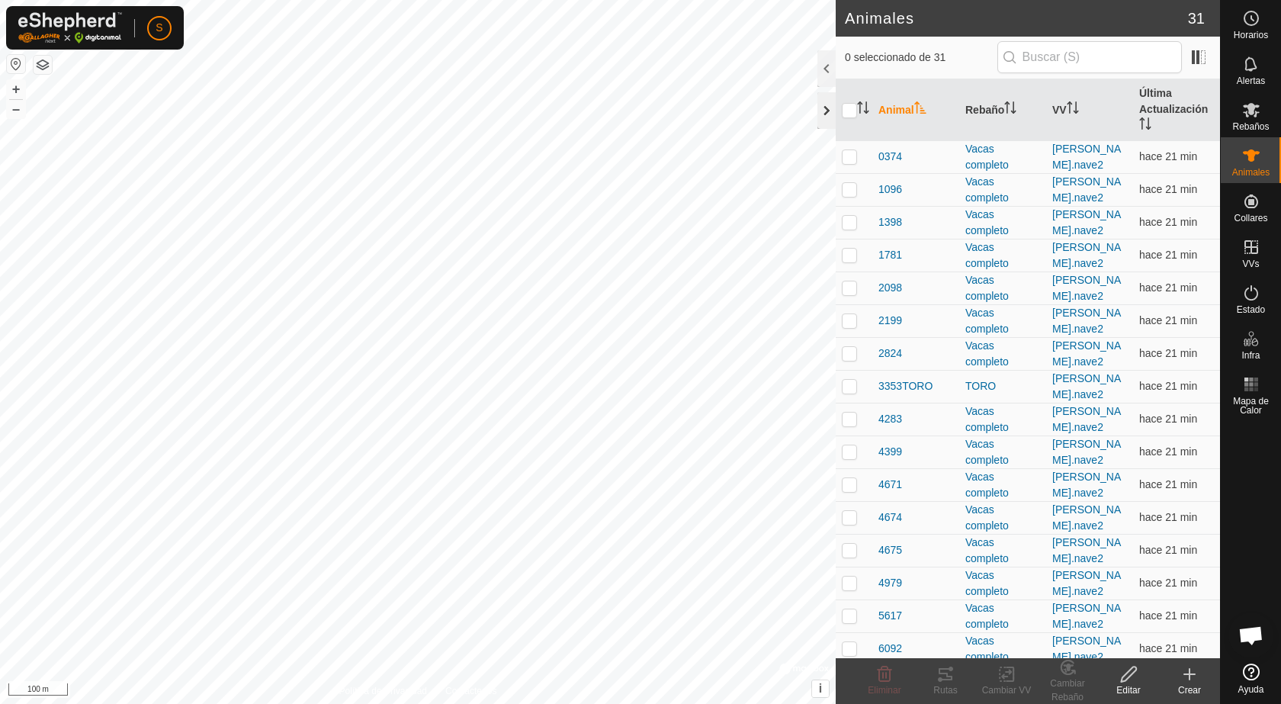
click at [824, 106] on div at bounding box center [827, 110] width 18 height 37
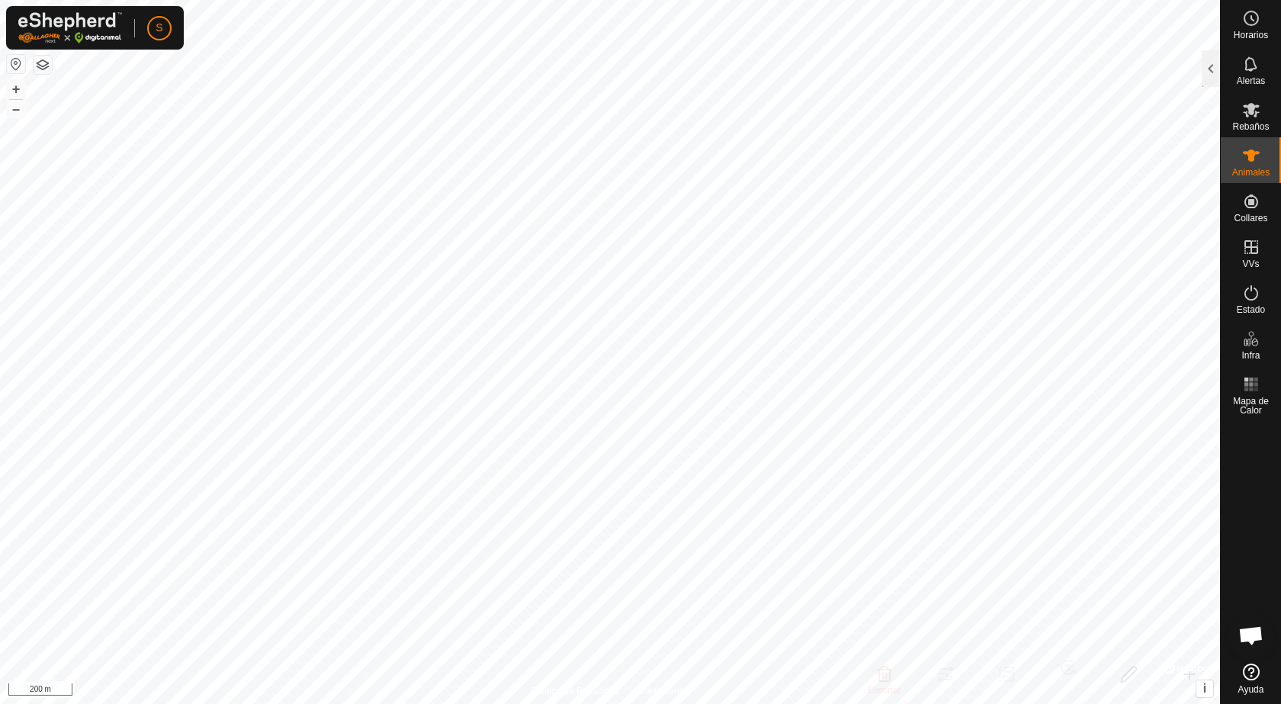
click at [41, 72] on button "button" at bounding box center [43, 65] width 18 height 18
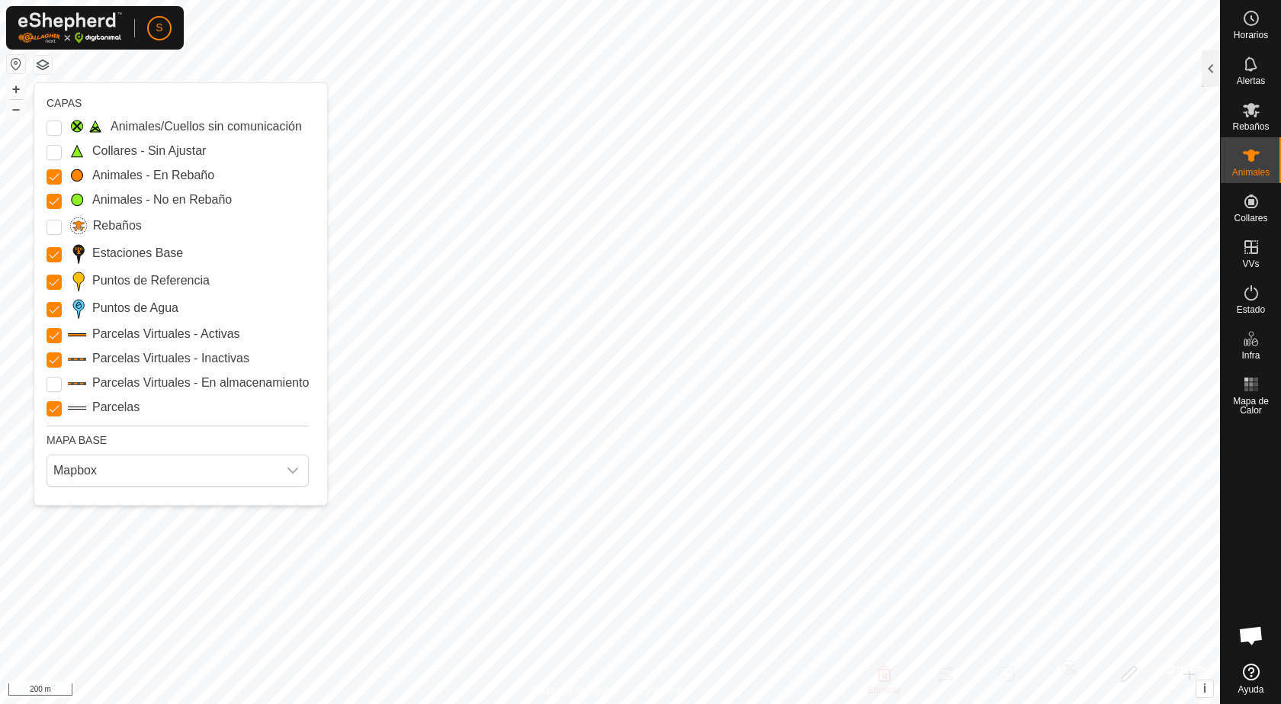
click at [146, 30] on div "S" at bounding box center [95, 27] width 178 height 43
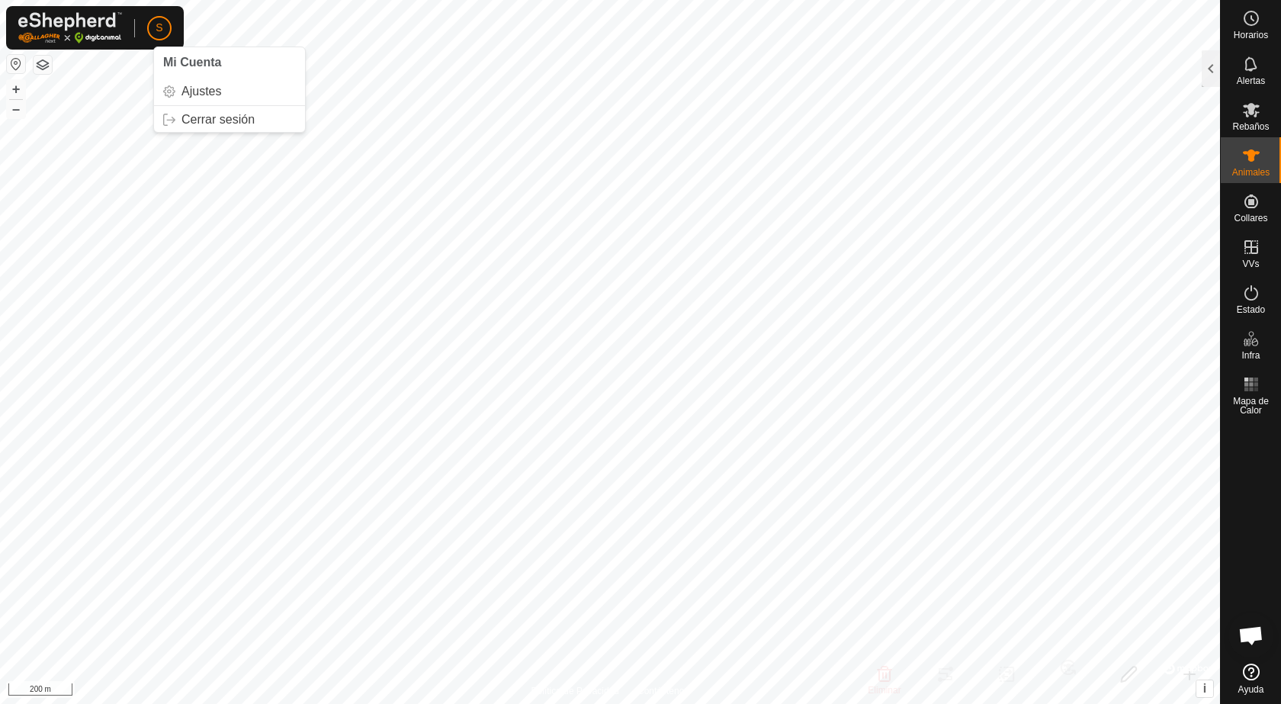
click at [152, 28] on p-avatar "S" at bounding box center [159, 28] width 24 height 24
click at [191, 125] on link "Cerrar sesión" at bounding box center [229, 120] width 151 height 24
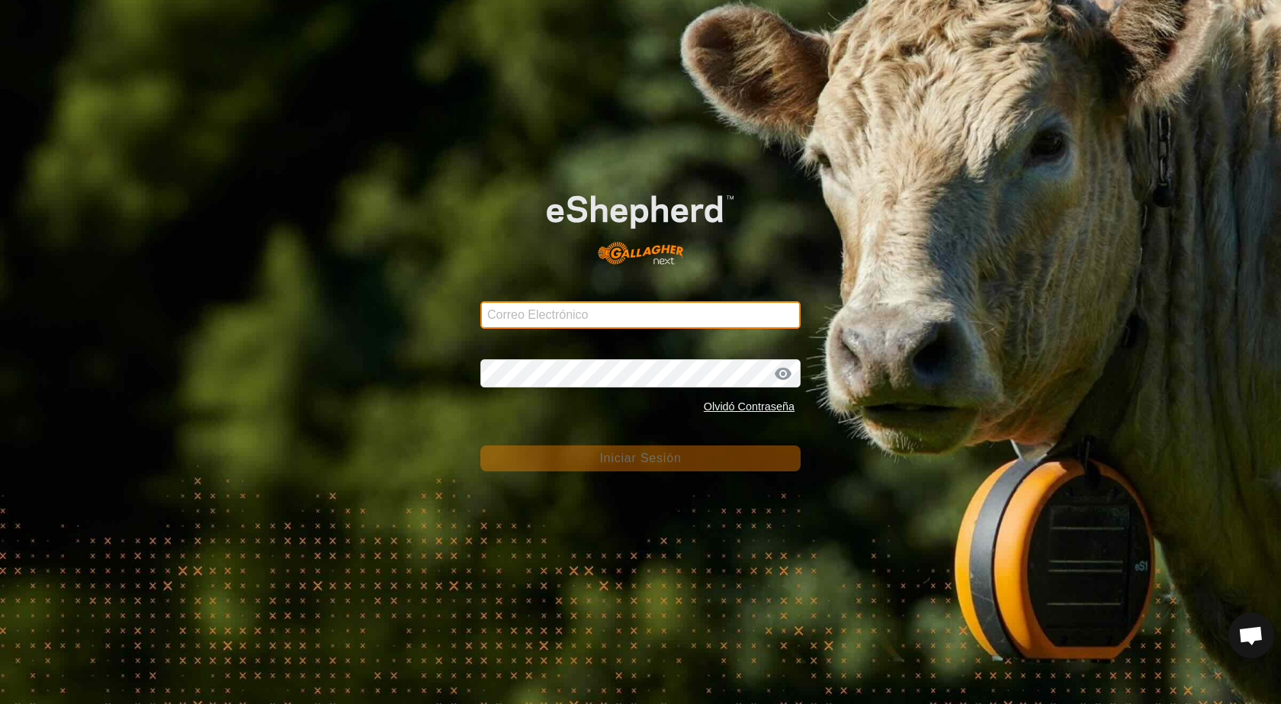
type input "sergio.ascagrac@correoganadero.es"
